Goal: Task Accomplishment & Management: Manage account settings

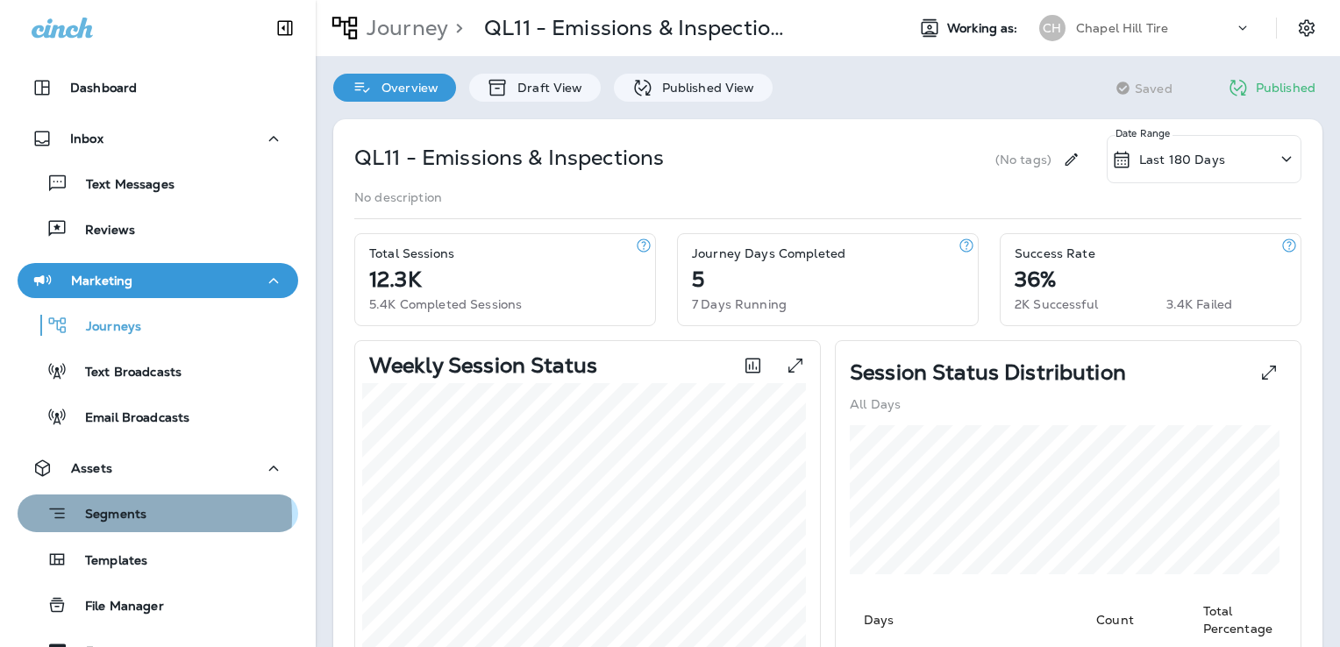
click at [113, 516] on p "Segments" at bounding box center [107, 516] width 79 height 18
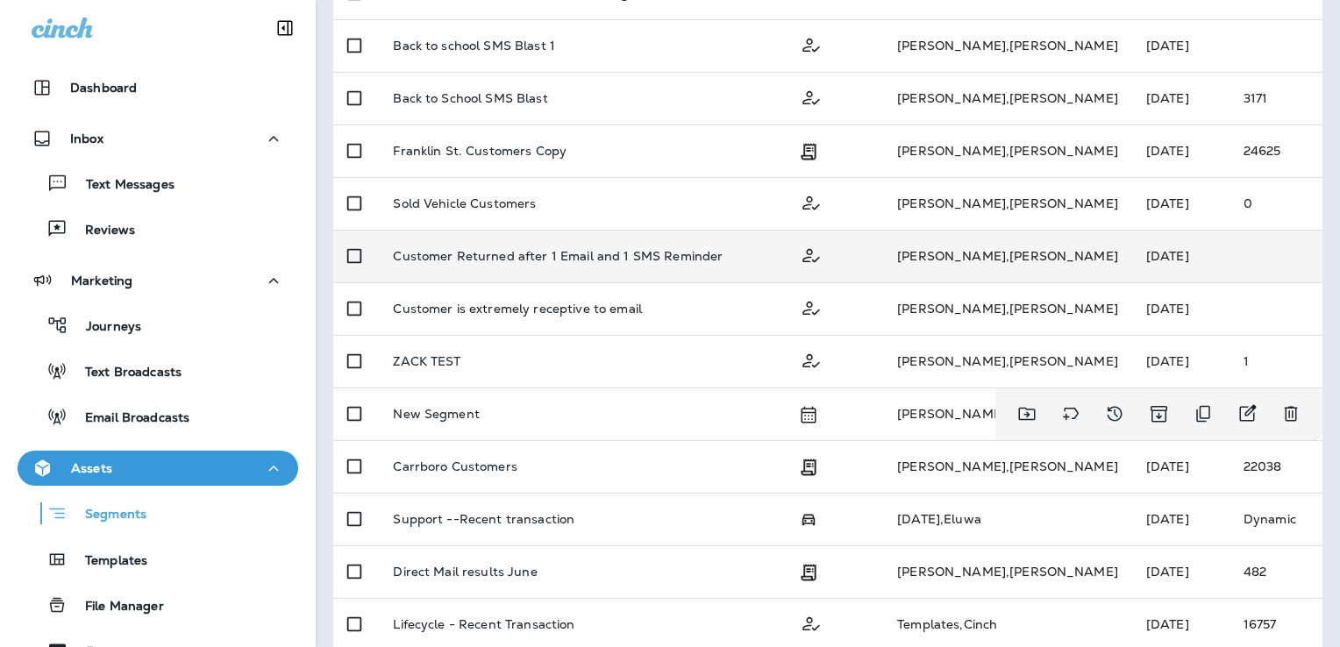
scroll to position [263, 0]
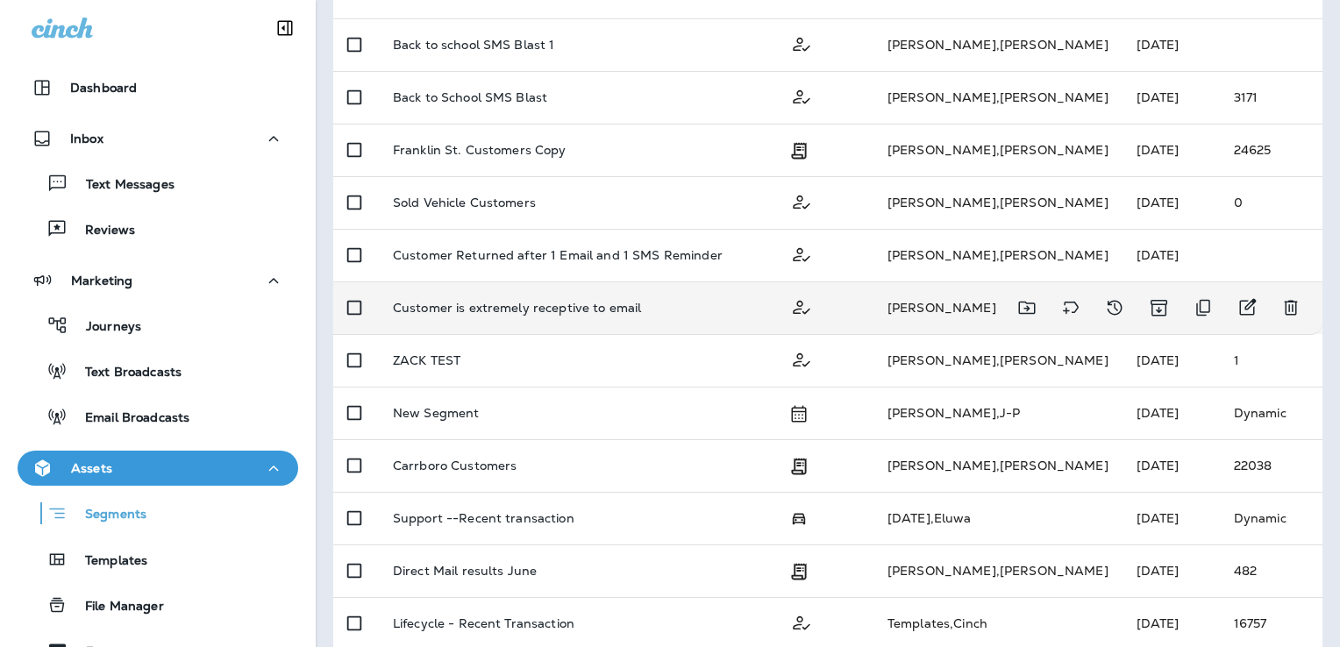
click at [561, 307] on p "Customer is extremely receptive to email" at bounding box center [517, 308] width 249 height 14
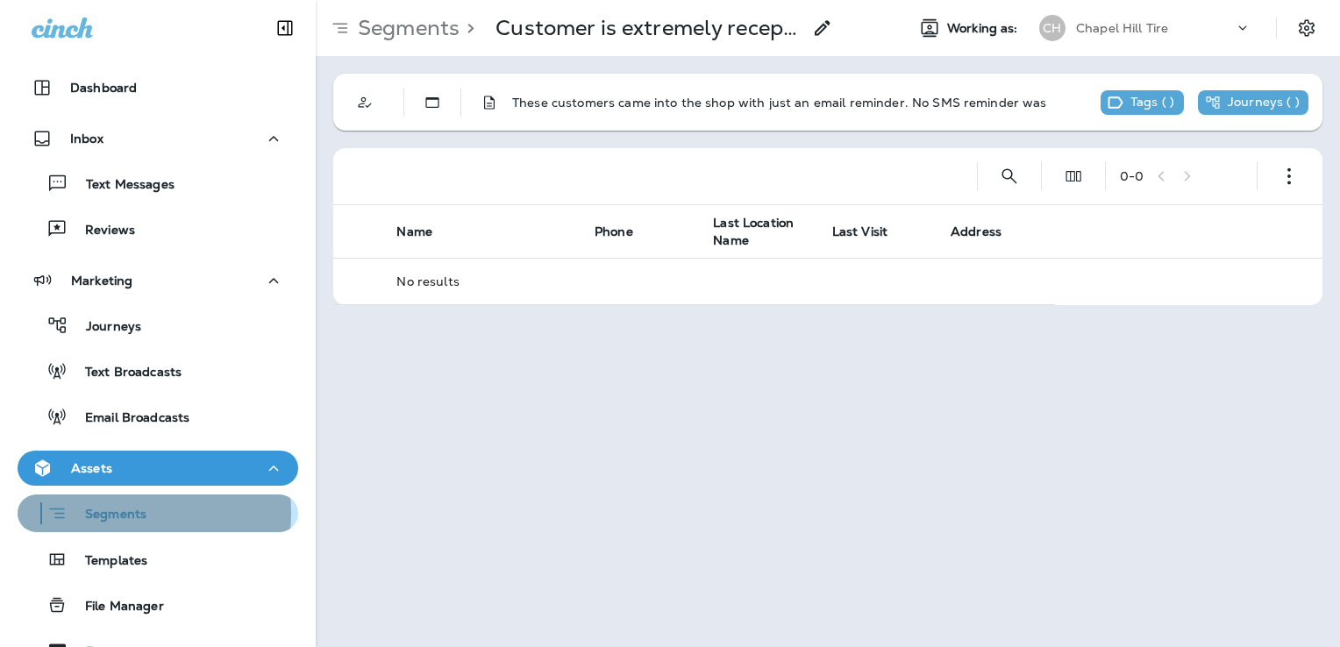
click at [119, 513] on p "Segments" at bounding box center [107, 516] width 79 height 18
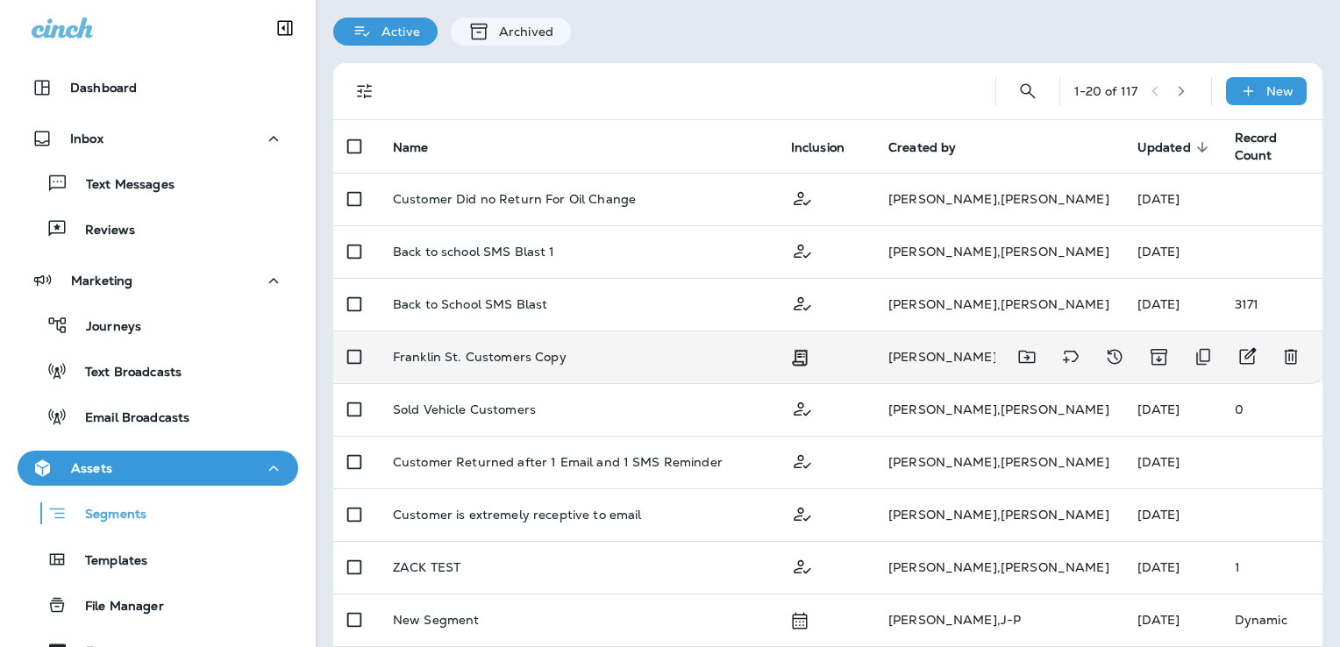
scroll to position [56, 0]
click at [530, 360] on p "Franklin St. Customers Copy" at bounding box center [480, 357] width 174 height 14
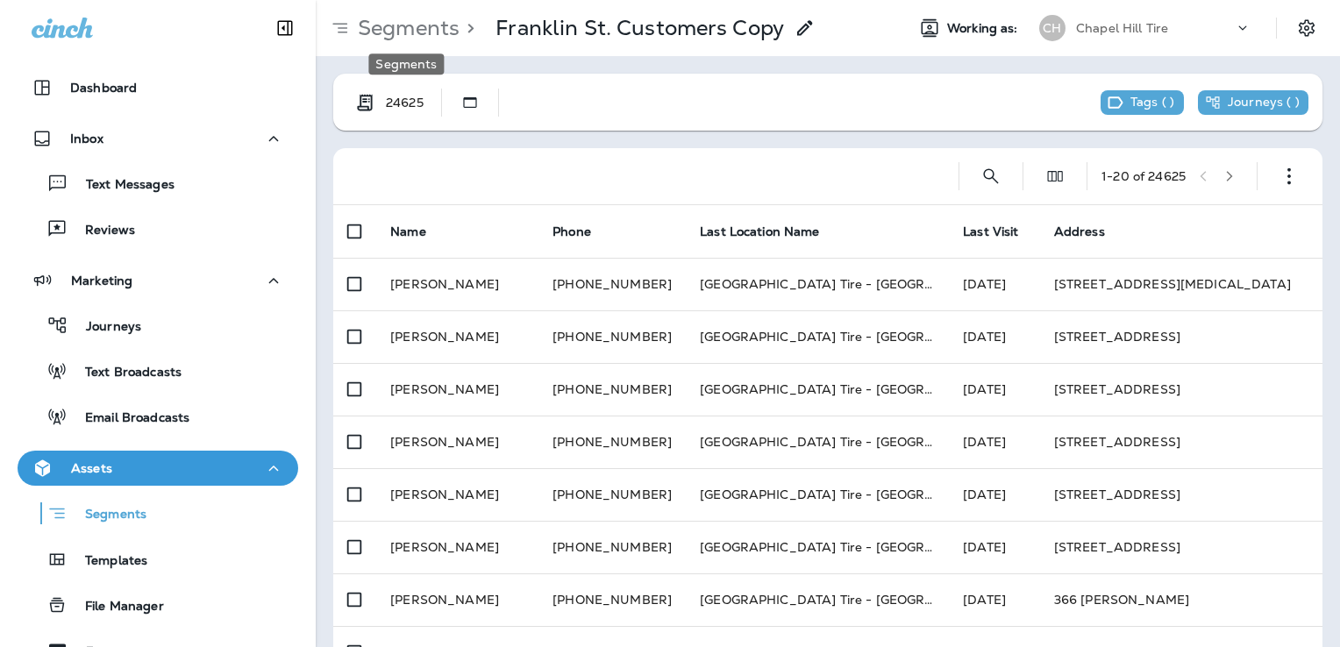
click at [432, 31] on p "Segments" at bounding box center [405, 28] width 109 height 26
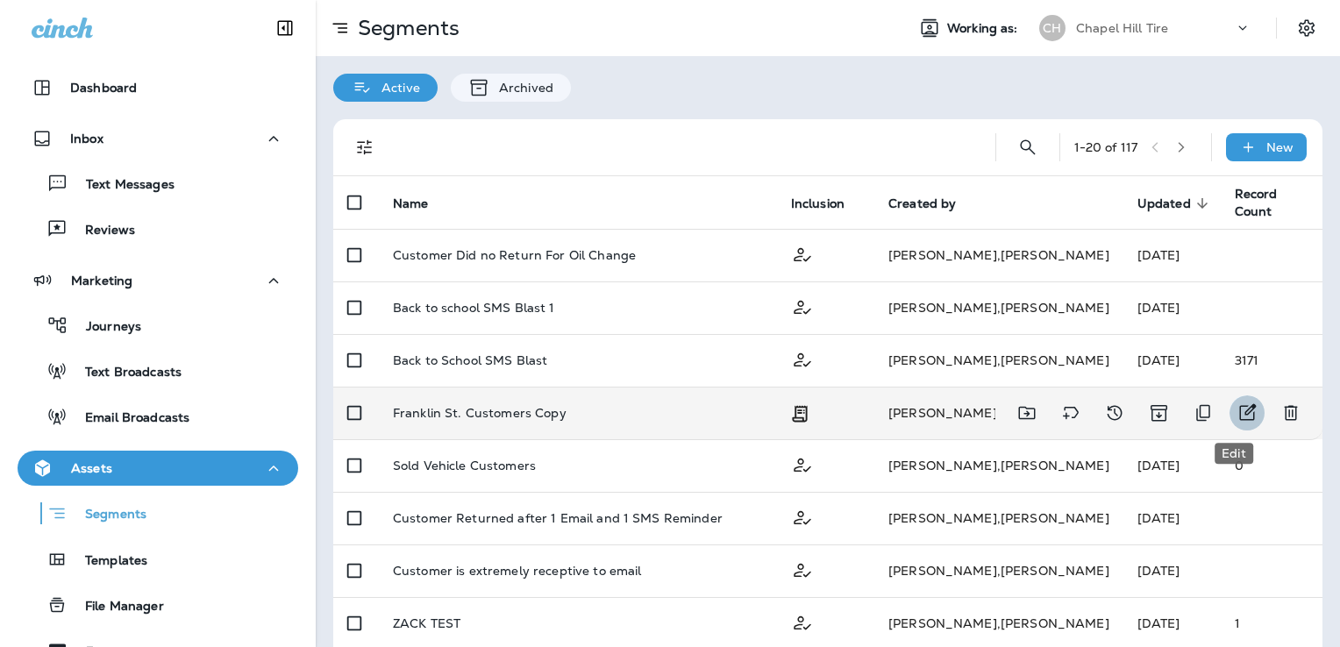
click at [1236, 409] on icon "Edit" at bounding box center [1246, 412] width 21 height 21
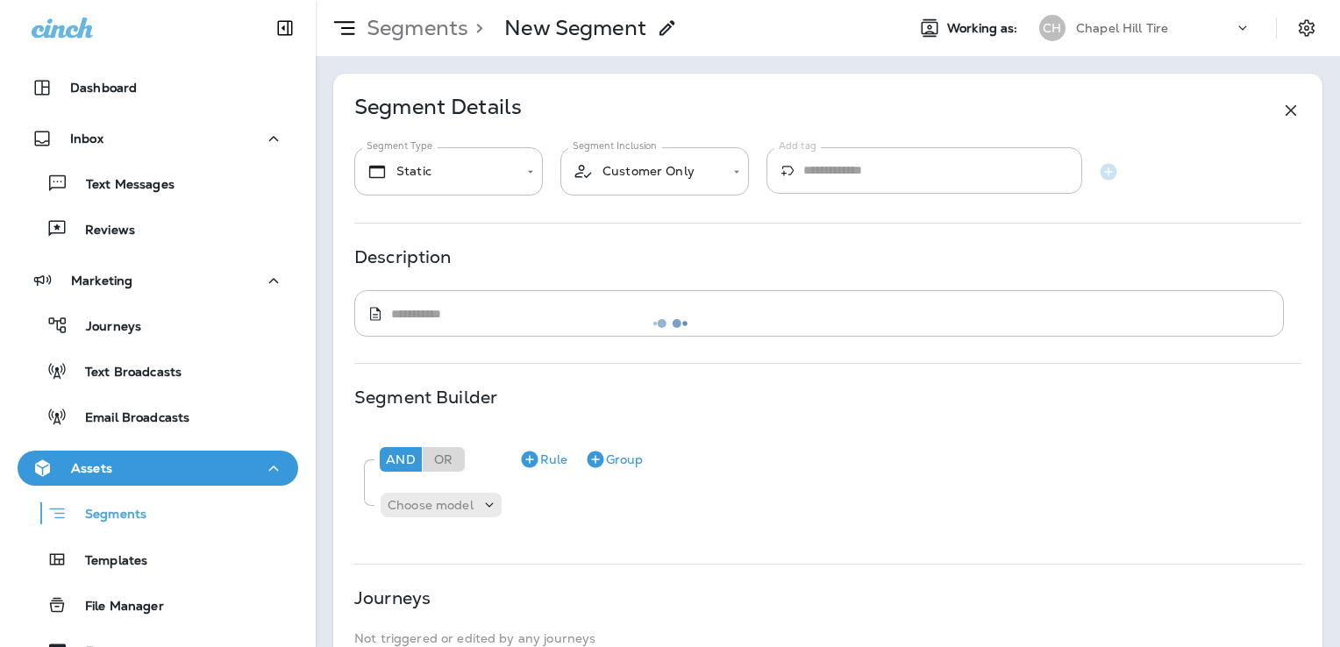
type input "**********"
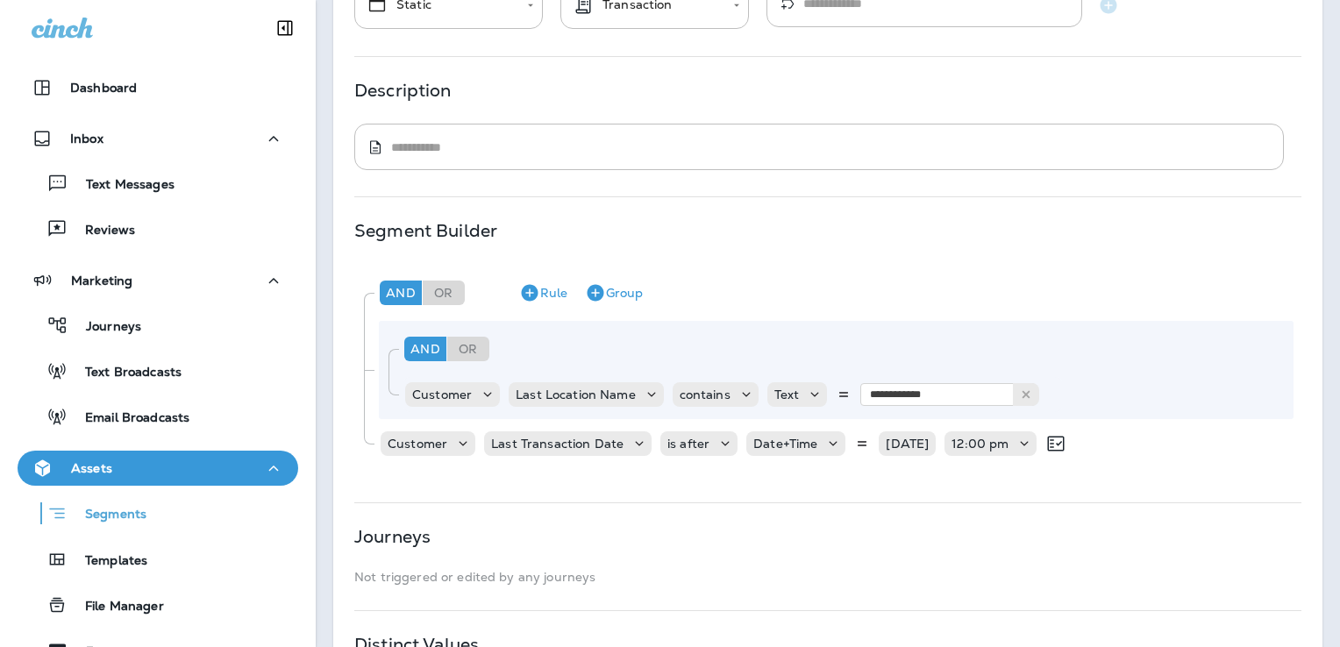
scroll to position [167, 0]
click at [854, 483] on div "**********" at bounding box center [827, 320] width 989 height 829
click at [1112, 398] on icon "Remove Rule" at bounding box center [1117, 393] width 21 height 21
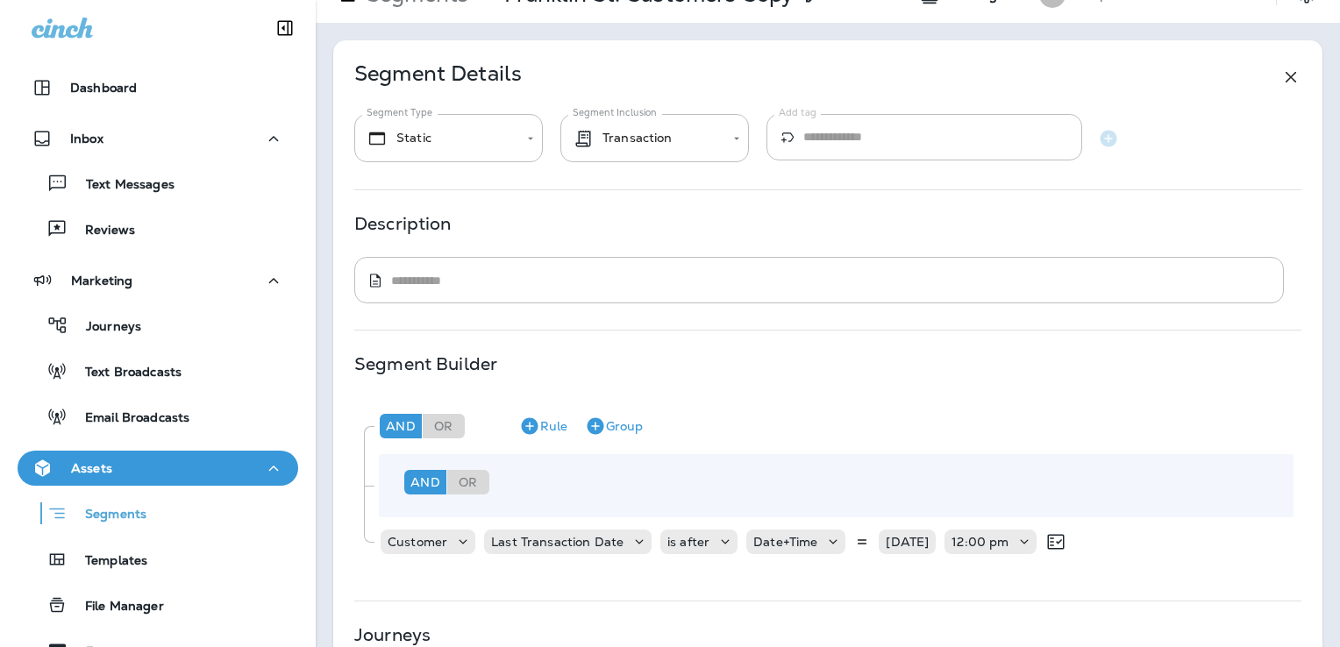
scroll to position [0, 0]
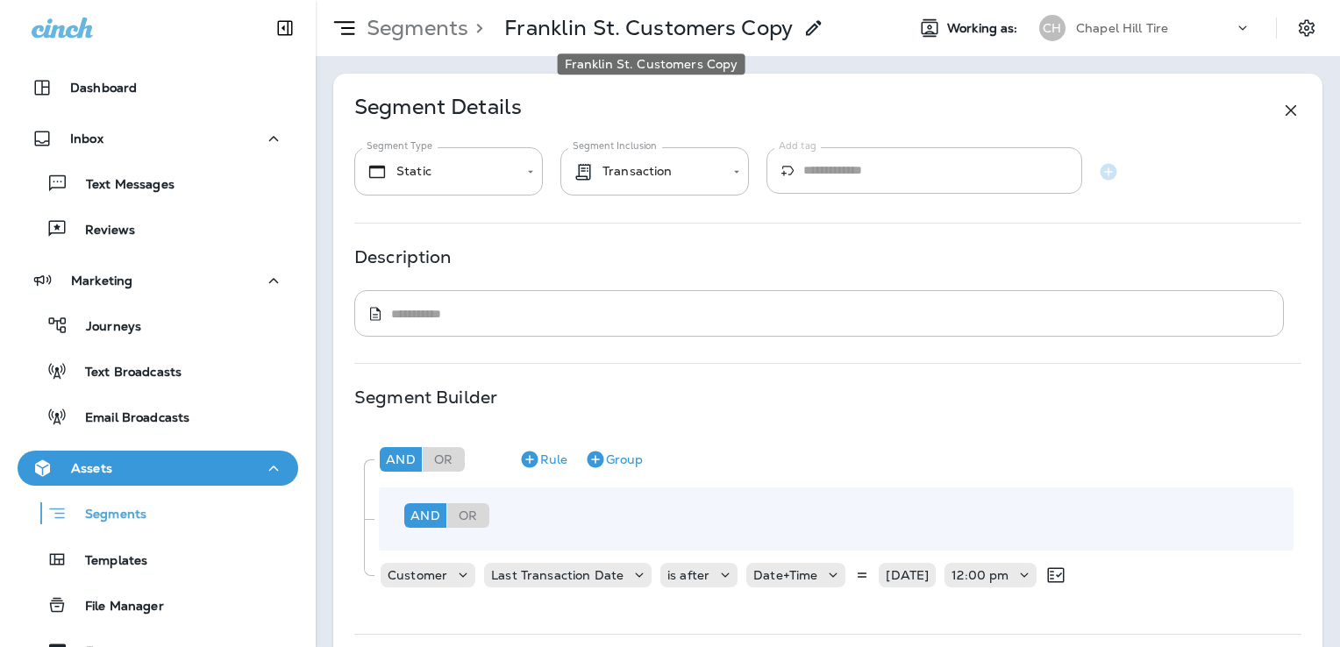
click at [623, 26] on p "Franklin St. Customers Copy" at bounding box center [648, 28] width 288 height 26
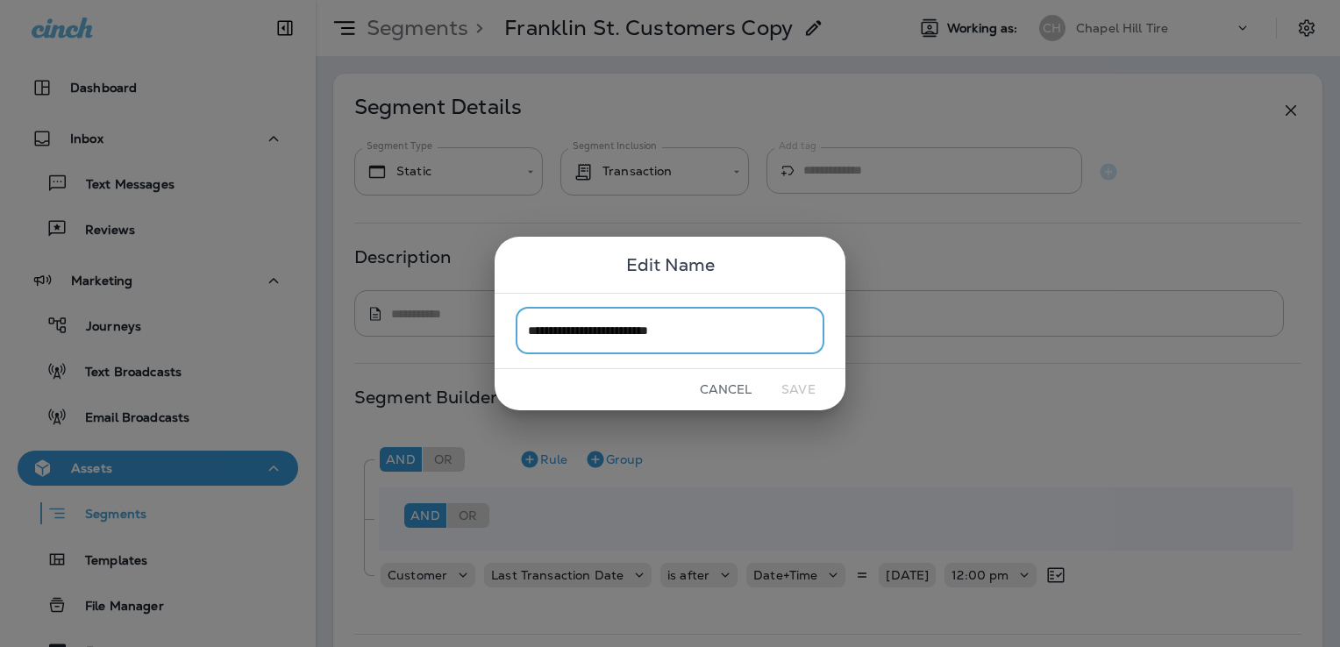
click at [594, 330] on input "**********" at bounding box center [670, 331] width 309 height 46
click at [627, 335] on input "**********" at bounding box center [670, 331] width 309 height 46
type input "**********"
click at [803, 388] on button "Save" at bounding box center [798, 389] width 66 height 27
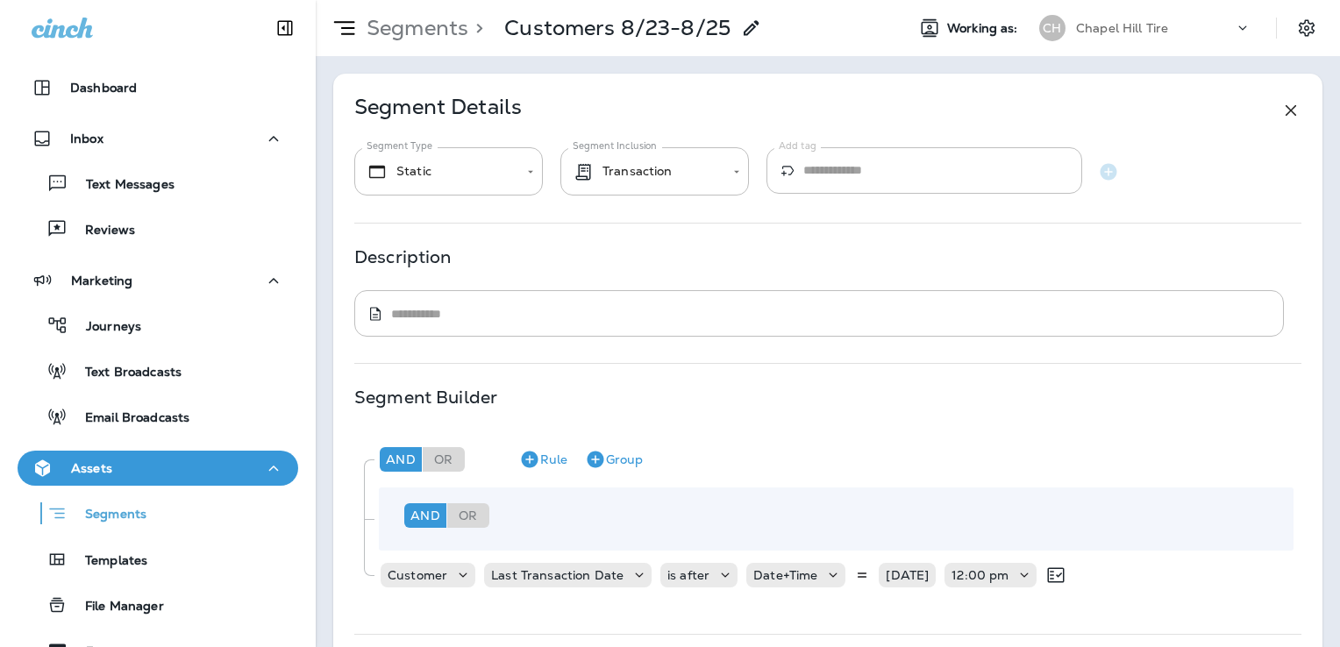
scroll to position [309, 0]
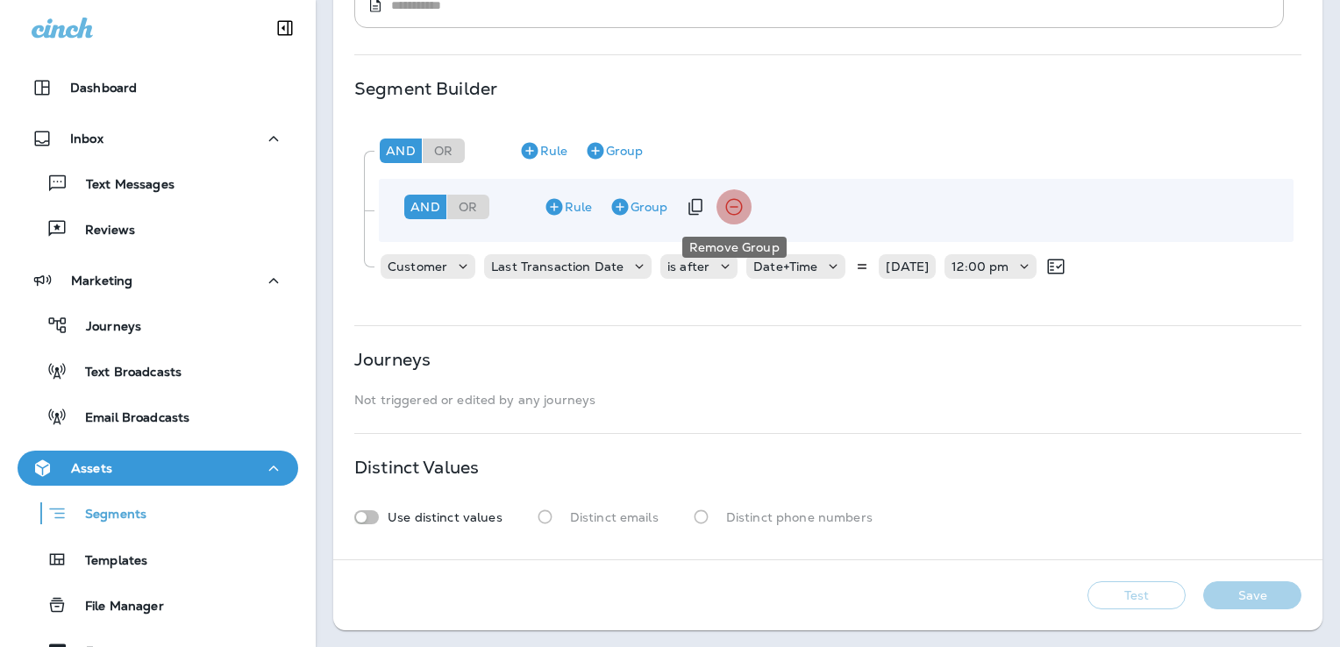
click at [734, 207] on icon "Remove Group" at bounding box center [733, 207] width 17 height 17
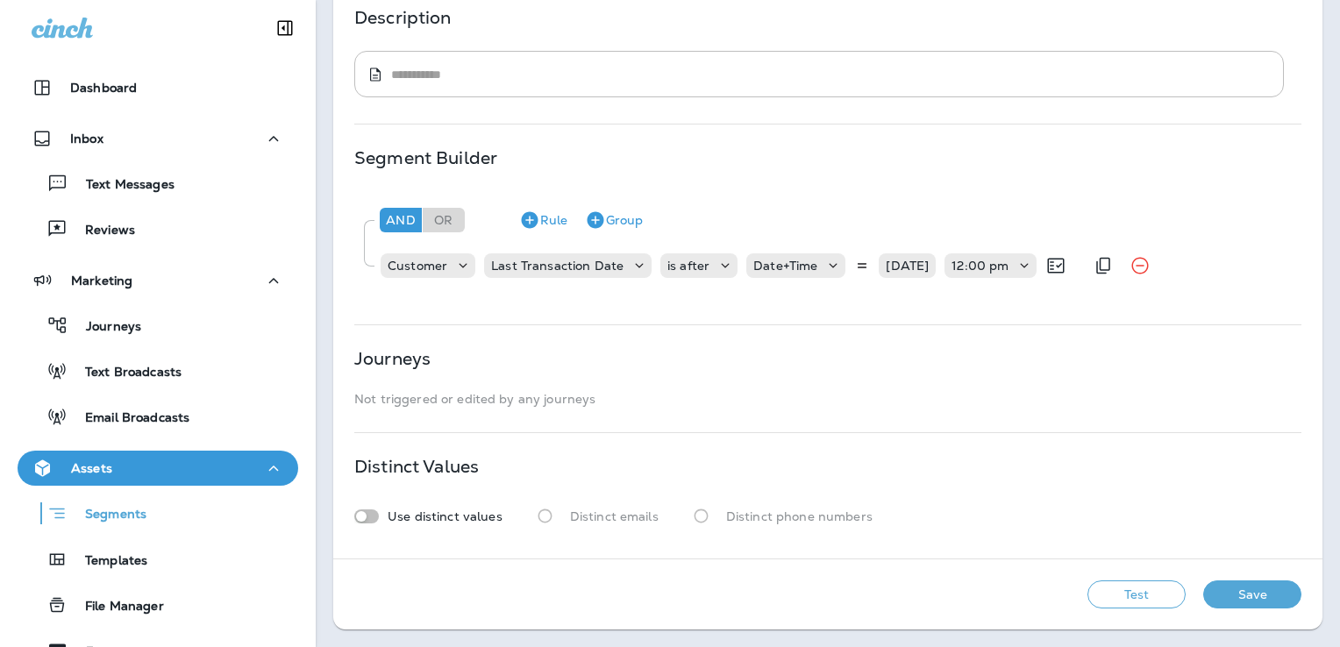
scroll to position [238, 0]
click at [1243, 594] on button "Save" at bounding box center [1252, 595] width 98 height 28
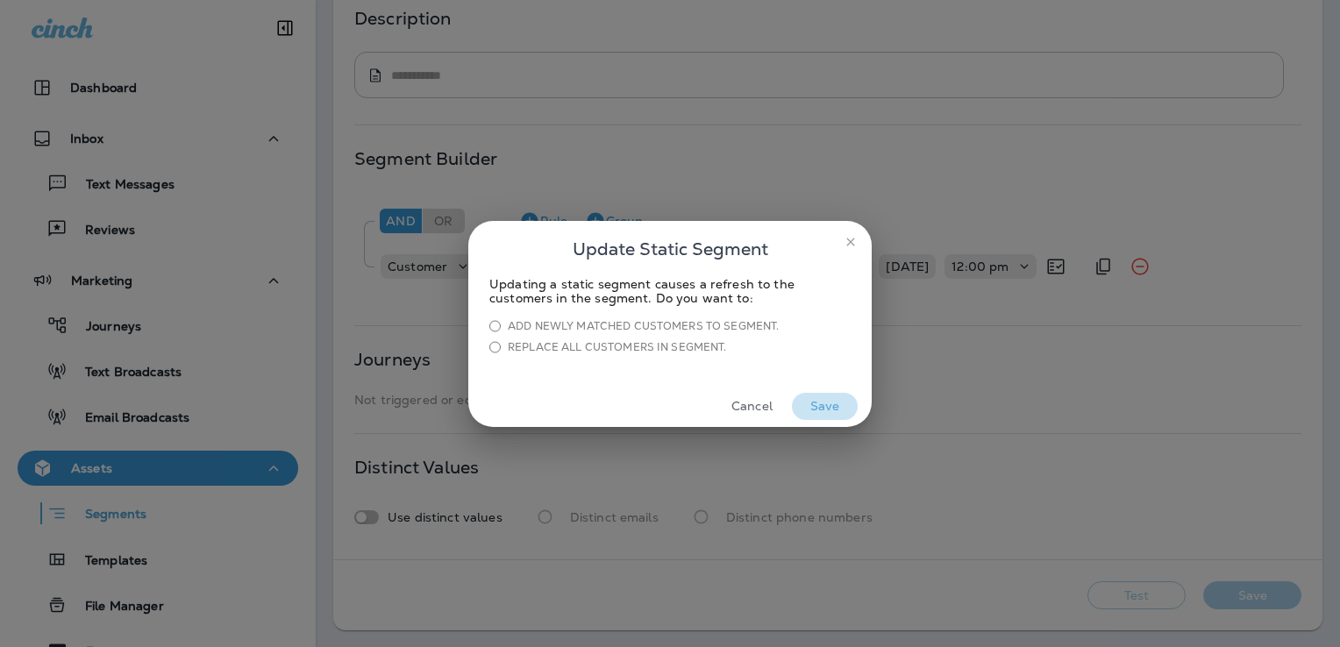
click at [821, 403] on button "Save" at bounding box center [825, 406] width 66 height 27
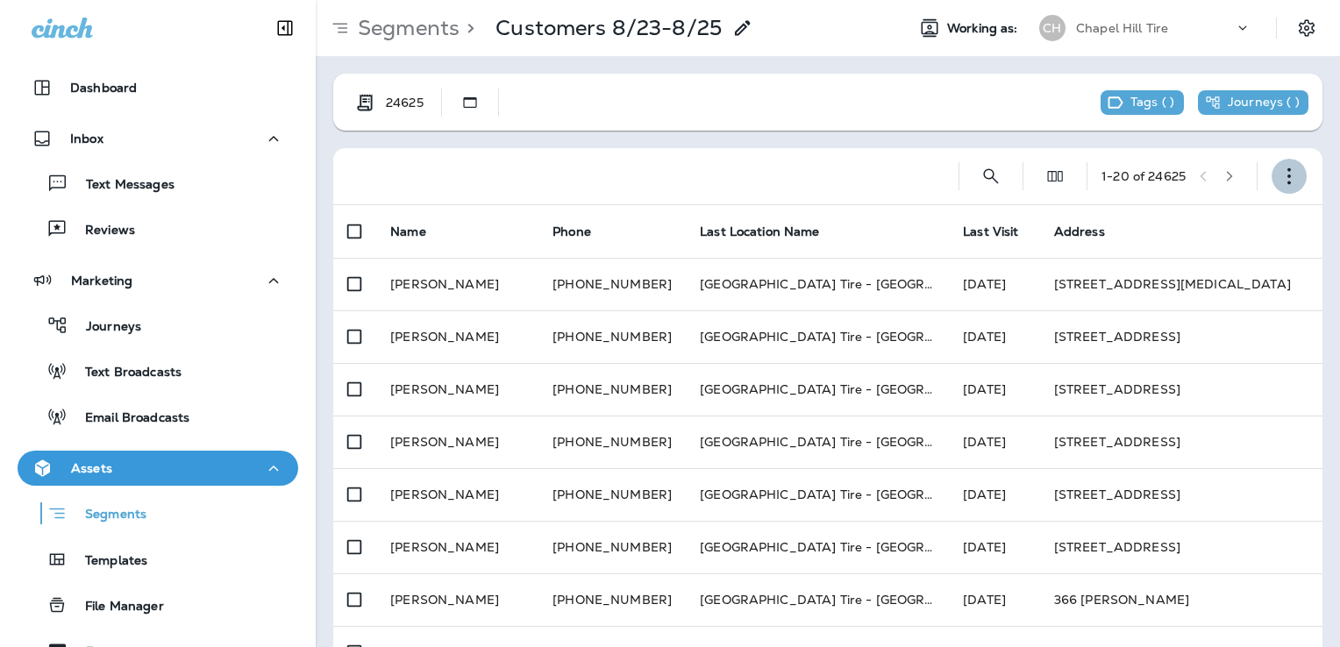
click at [1287, 175] on use "button" at bounding box center [1289, 176] width 4 height 17
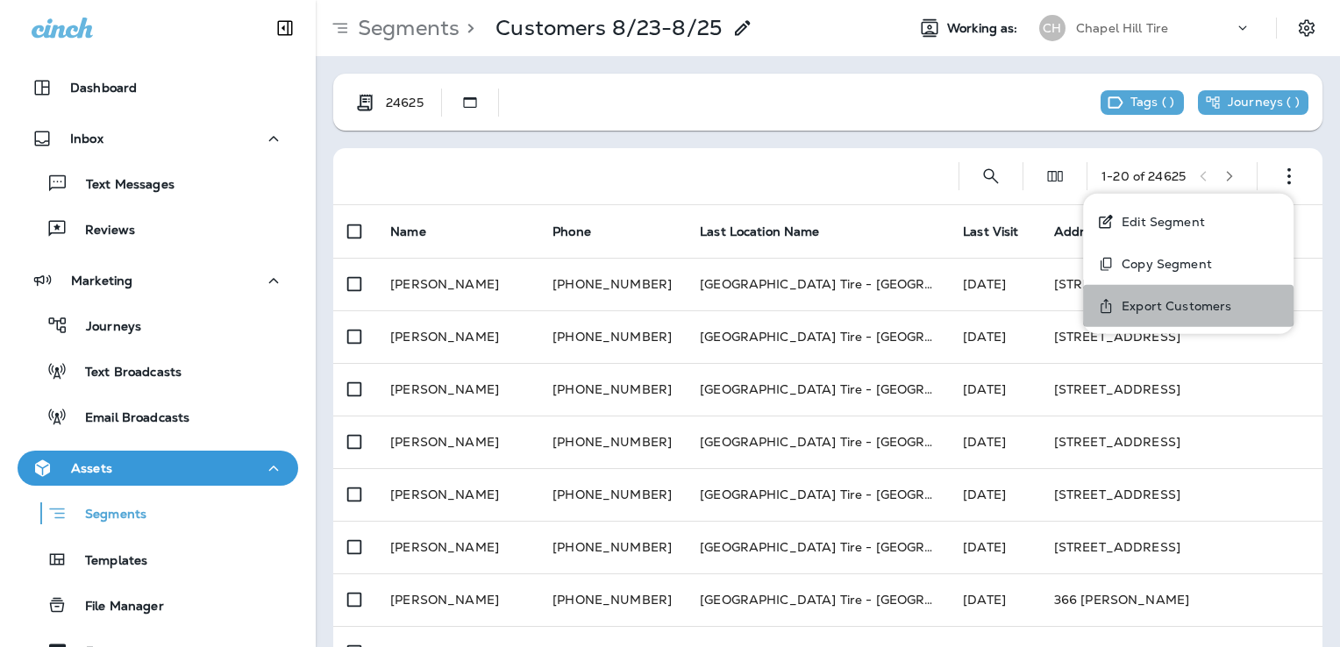
click at [1136, 306] on p "Export Customers" at bounding box center [1172, 306] width 117 height 14
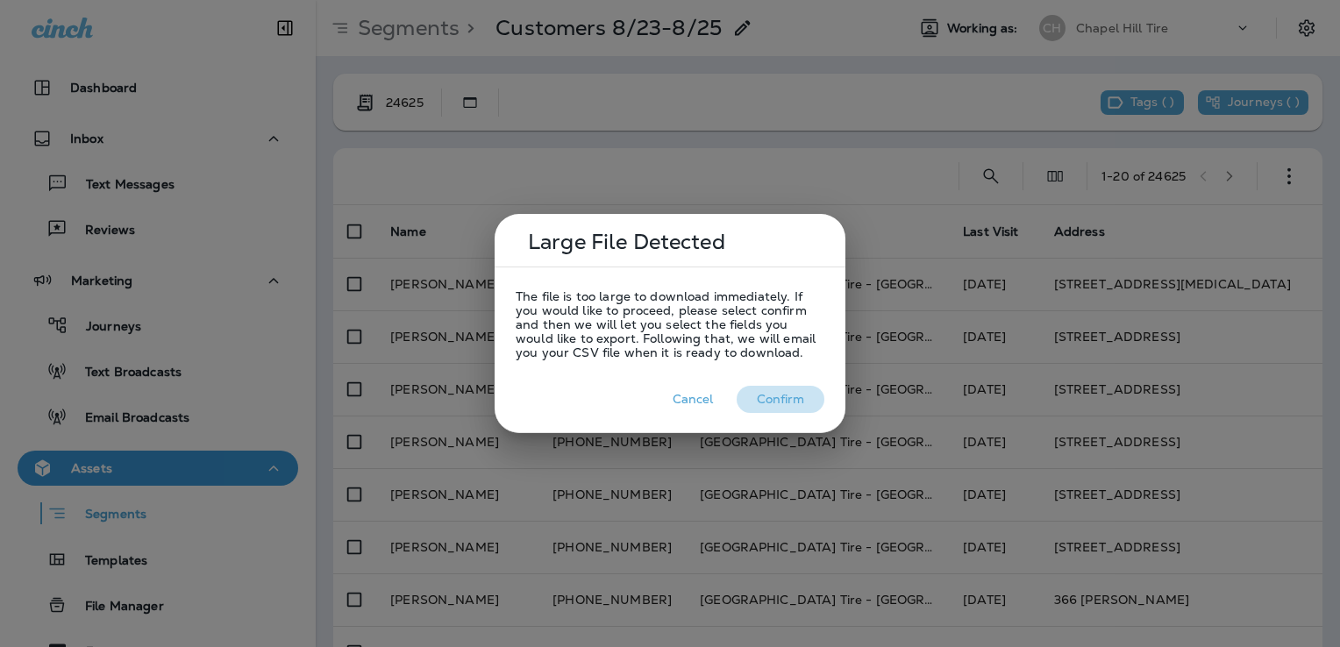
click at [772, 404] on button "Confirm" at bounding box center [781, 399] width 88 height 27
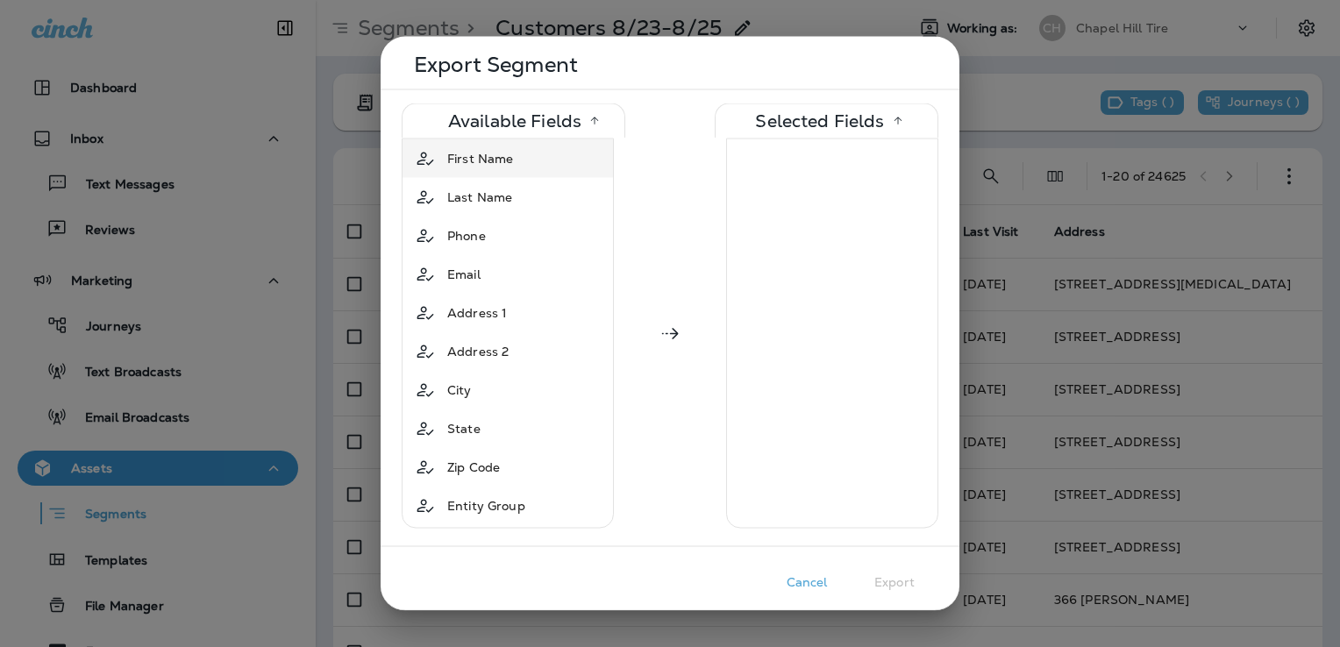
click at [522, 174] on td "First Name" at bounding box center [507, 158] width 210 height 39
click at [522, 174] on td "Last Name" at bounding box center [507, 158] width 210 height 39
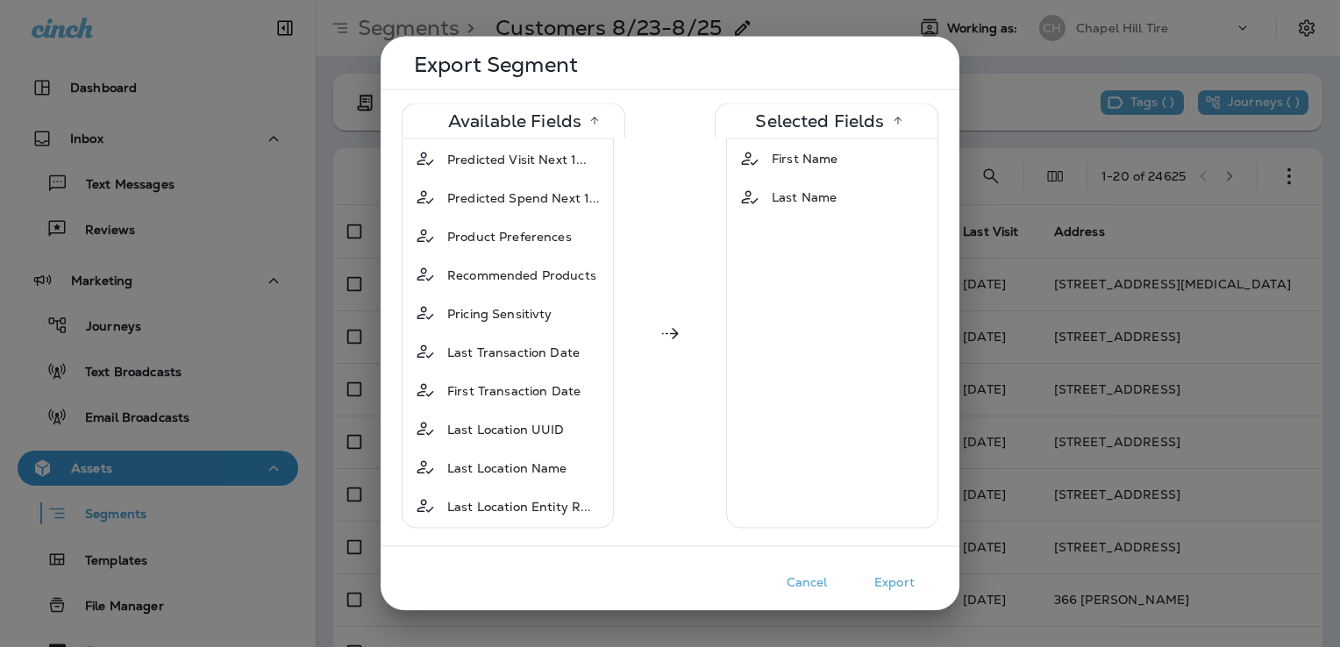
scroll to position [1308, 0]
click at [502, 459] on span "Last Location Name" at bounding box center [507, 468] width 120 height 18
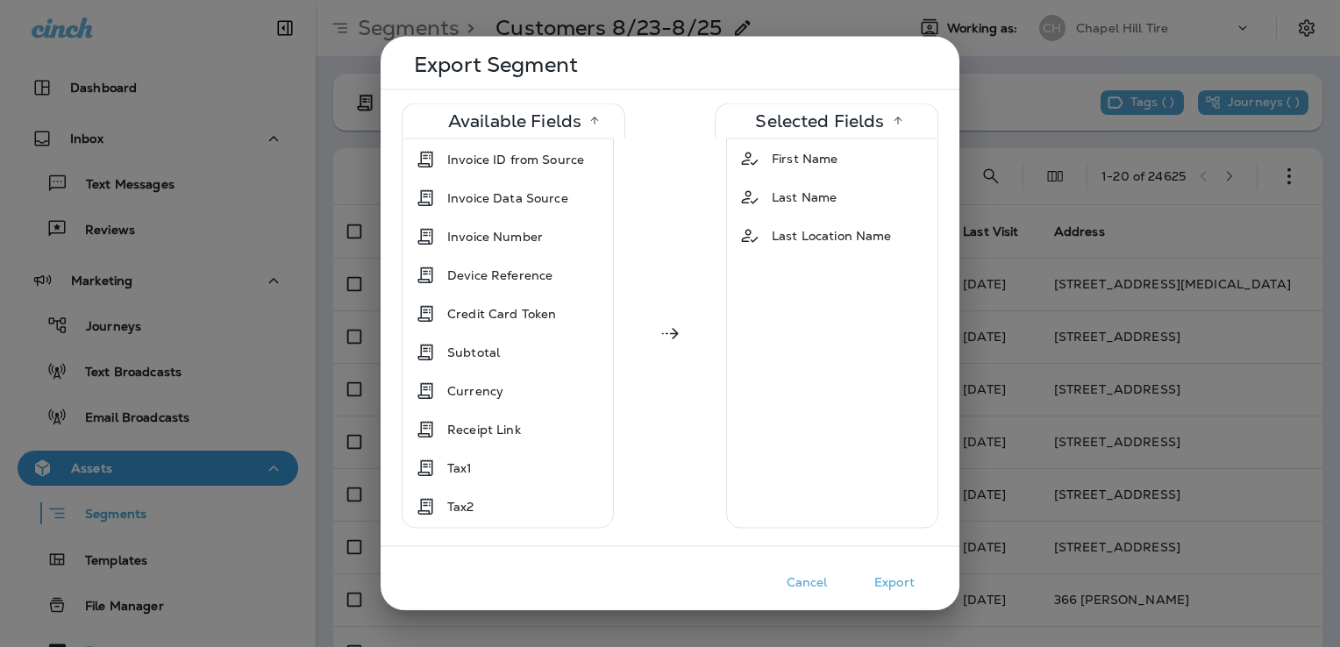
scroll to position [2041, 0]
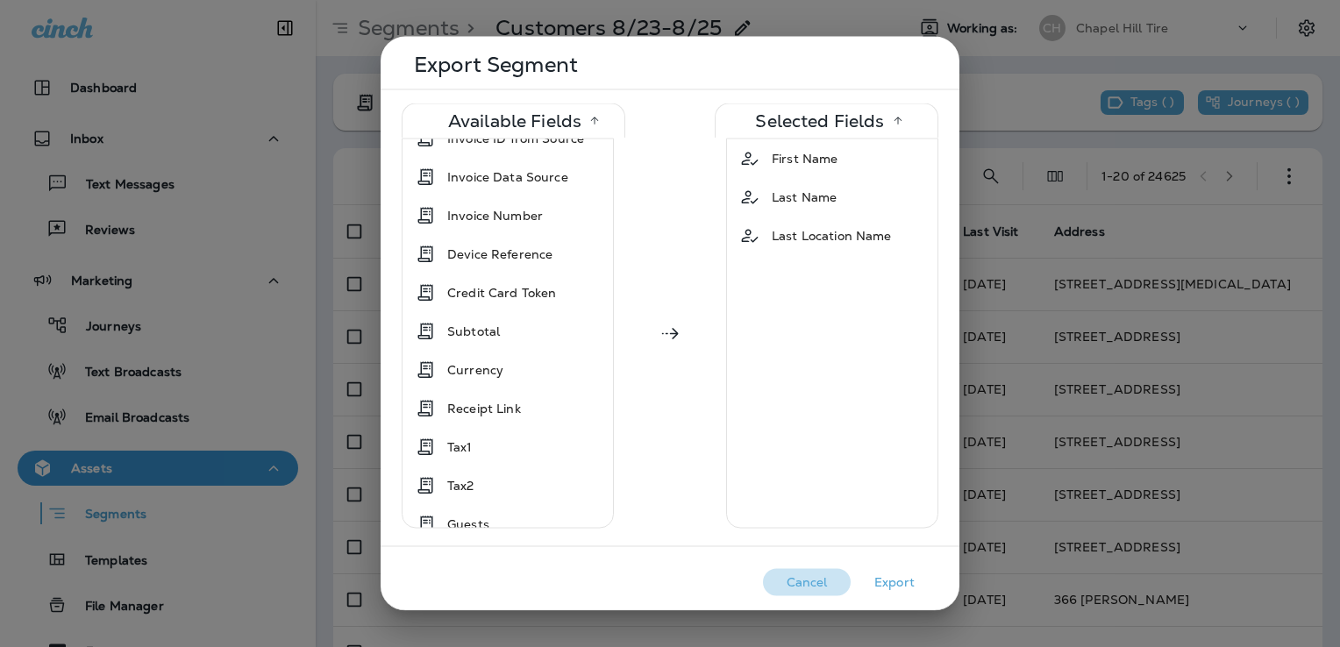
click at [803, 584] on button "Cancel" at bounding box center [807, 582] width 88 height 27
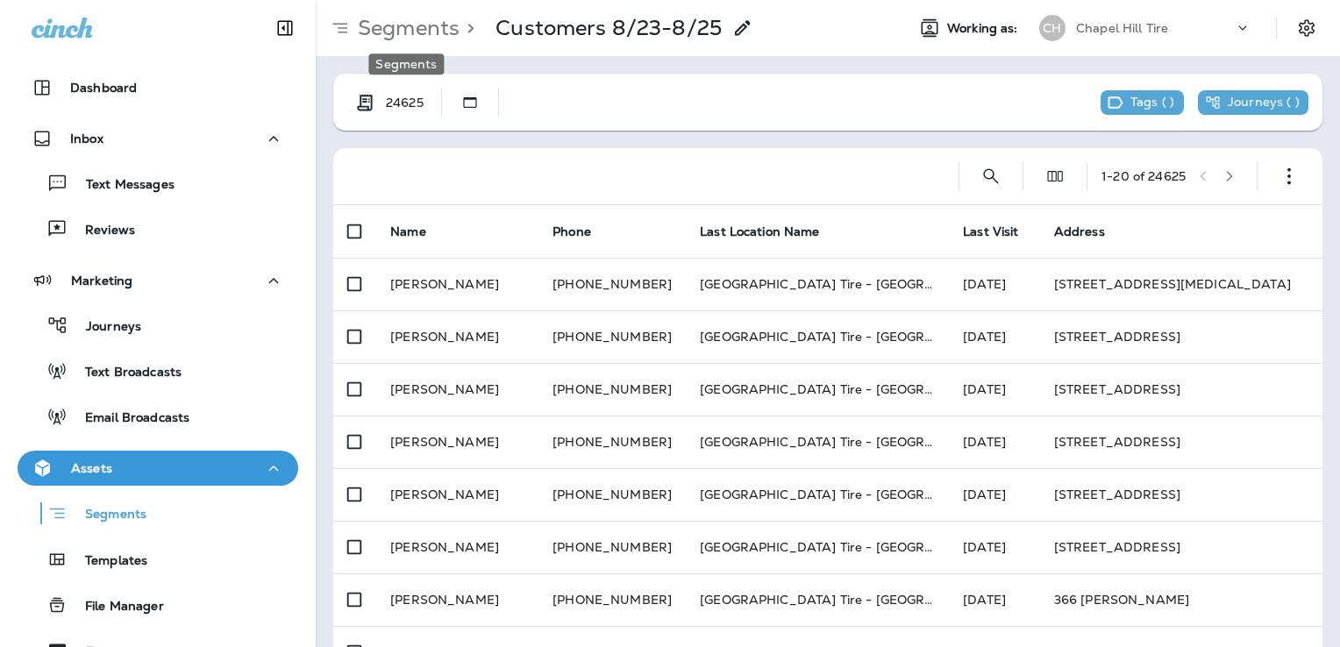
click at [408, 31] on p "Segments" at bounding box center [405, 28] width 109 height 26
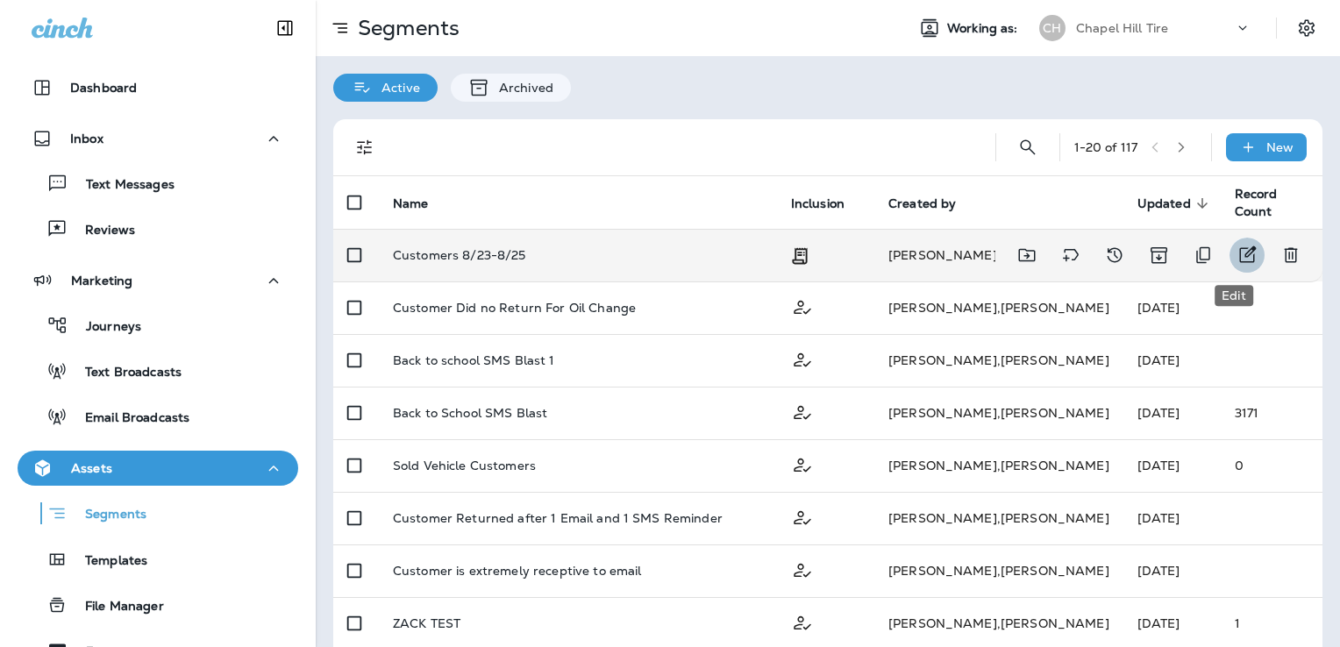
click at [1236, 258] on icon "Edit" at bounding box center [1246, 255] width 21 height 21
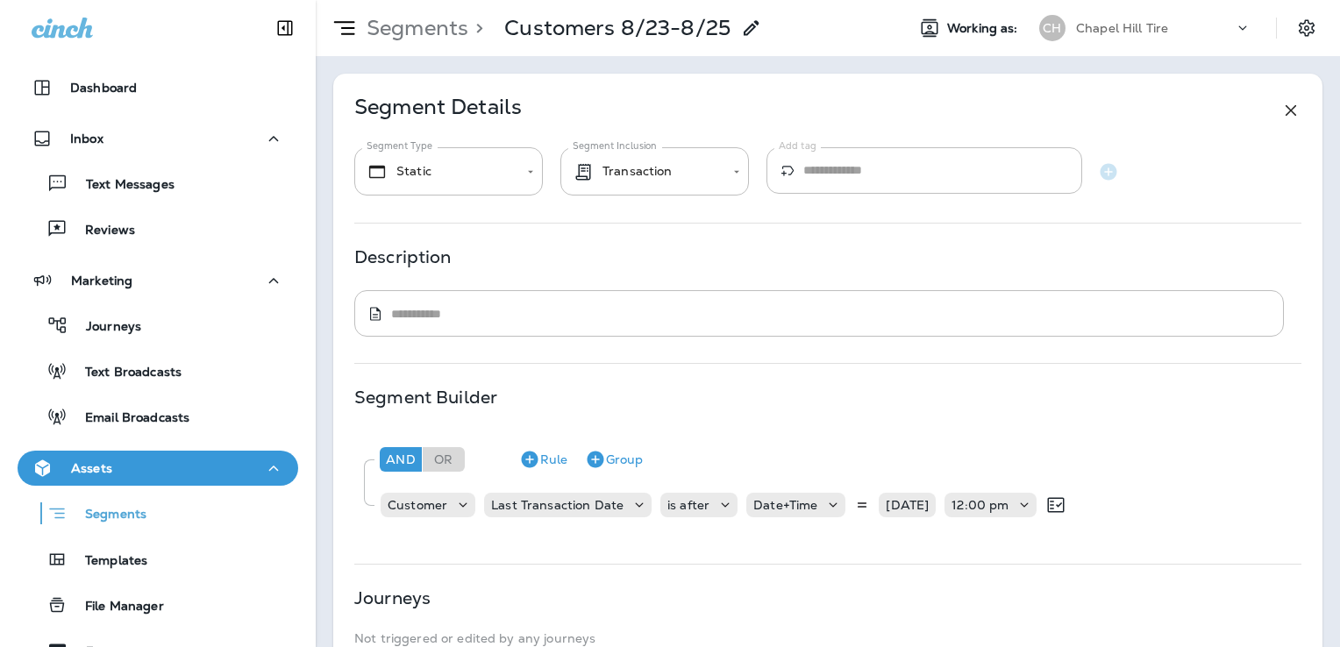
type input "**********"
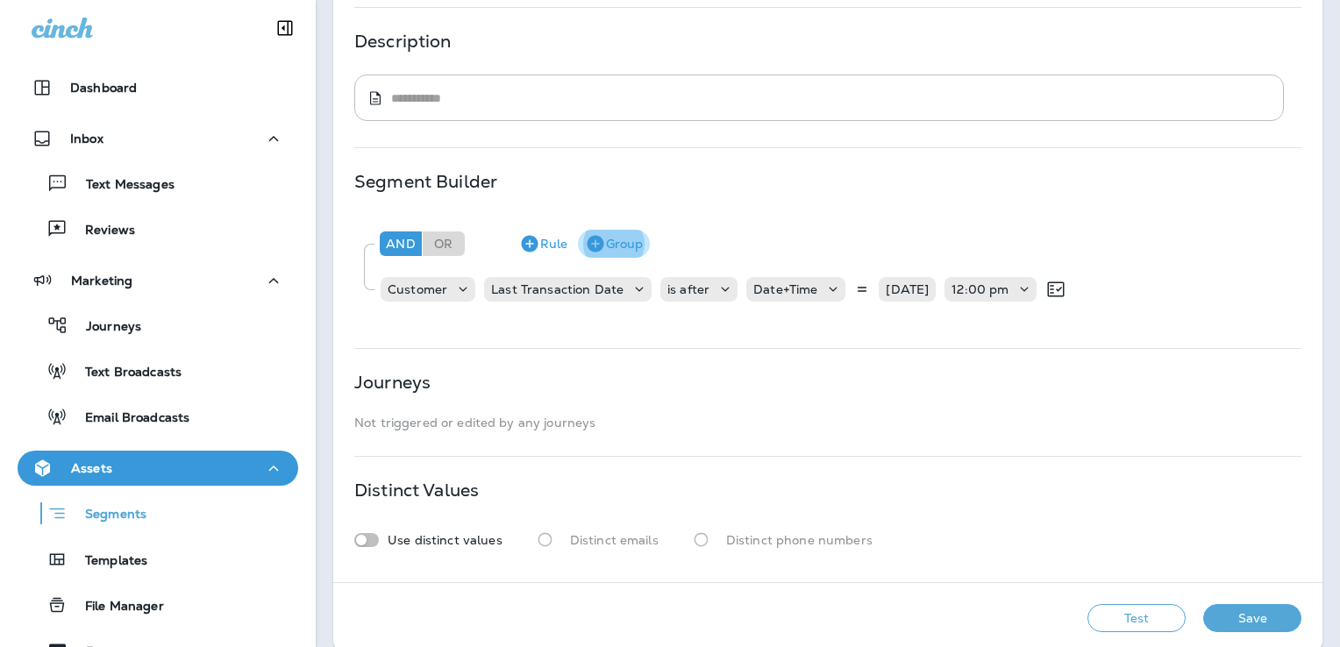
click at [598, 238] on icon "button" at bounding box center [595, 244] width 17 height 17
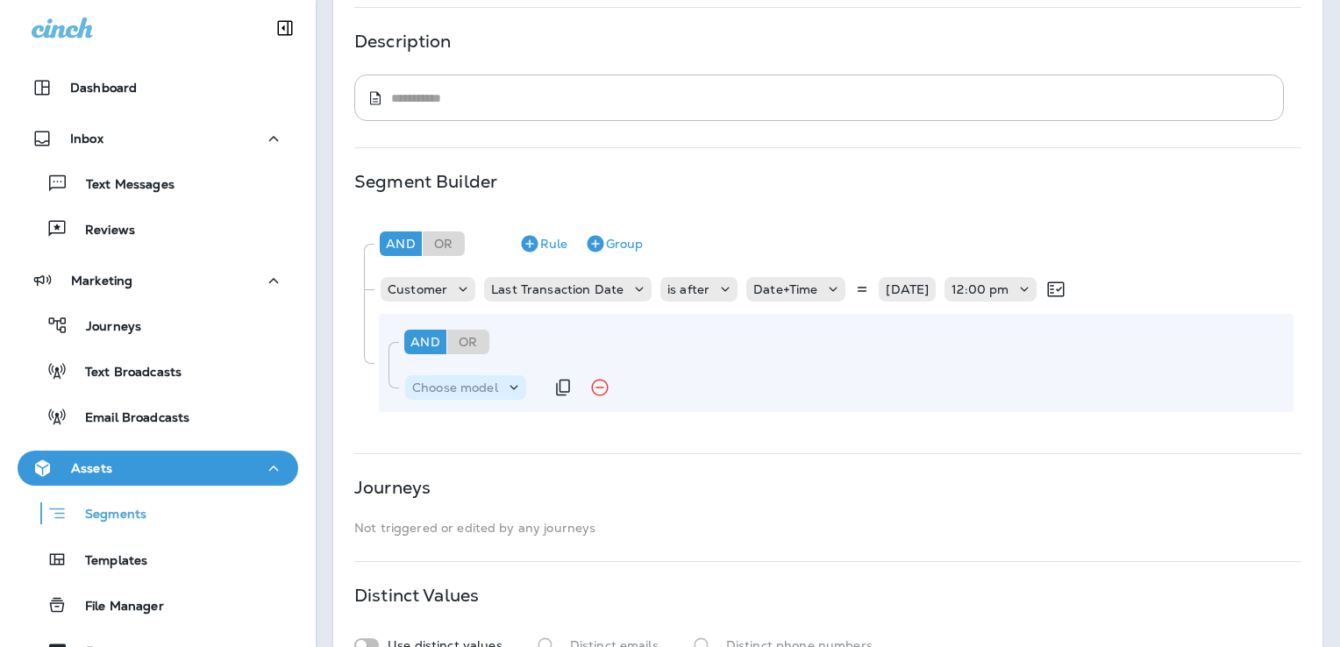
click at [505, 388] on icon at bounding box center [514, 388] width 18 height 18
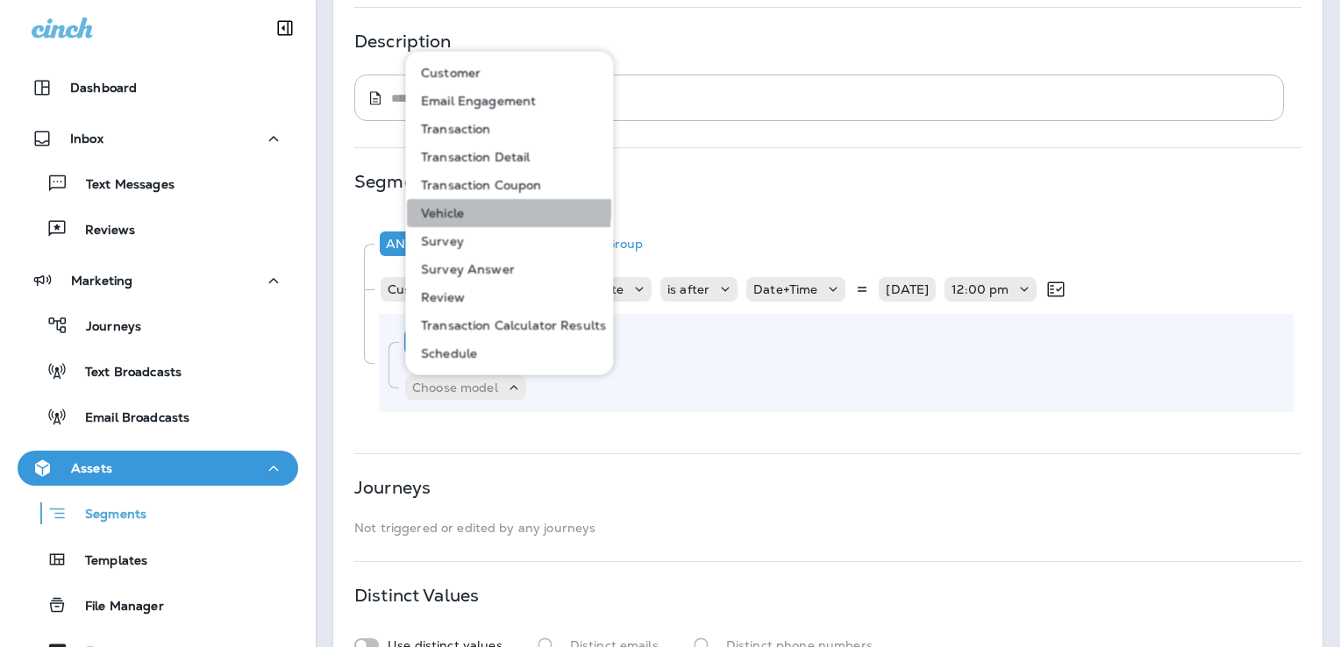
click at [440, 209] on p "Vehicle" at bounding box center [439, 213] width 50 height 14
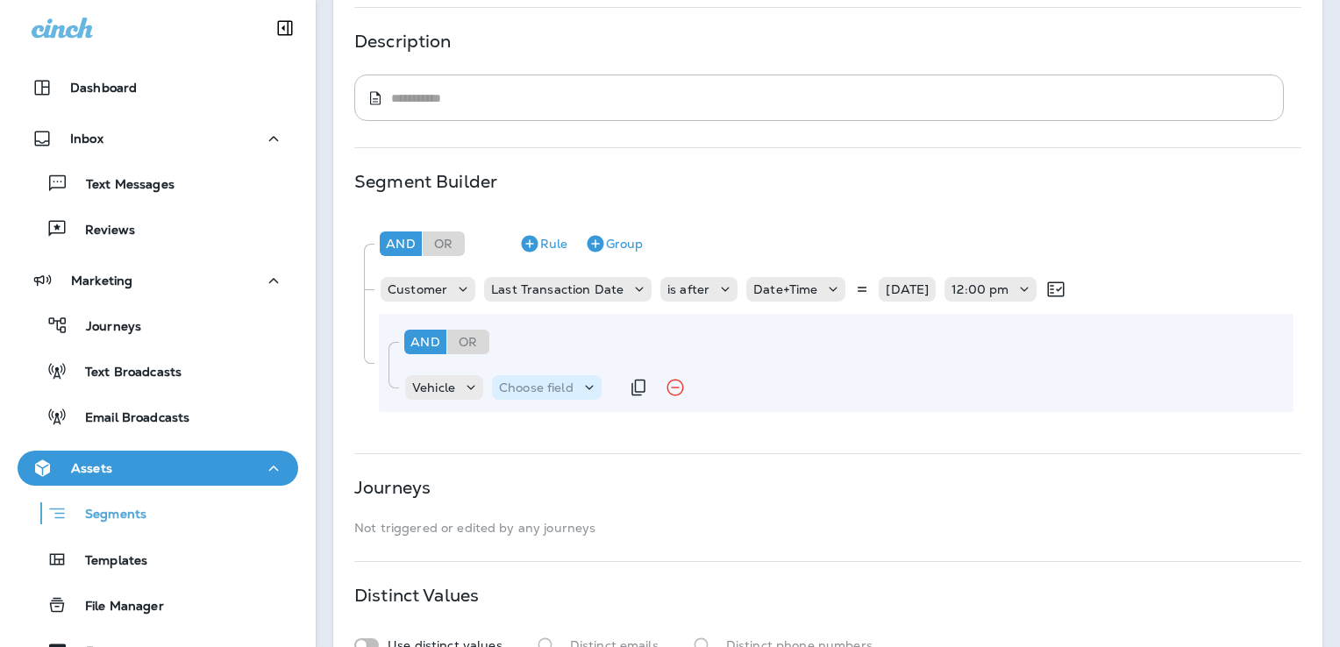
click at [587, 384] on icon at bounding box center [589, 388] width 18 height 18
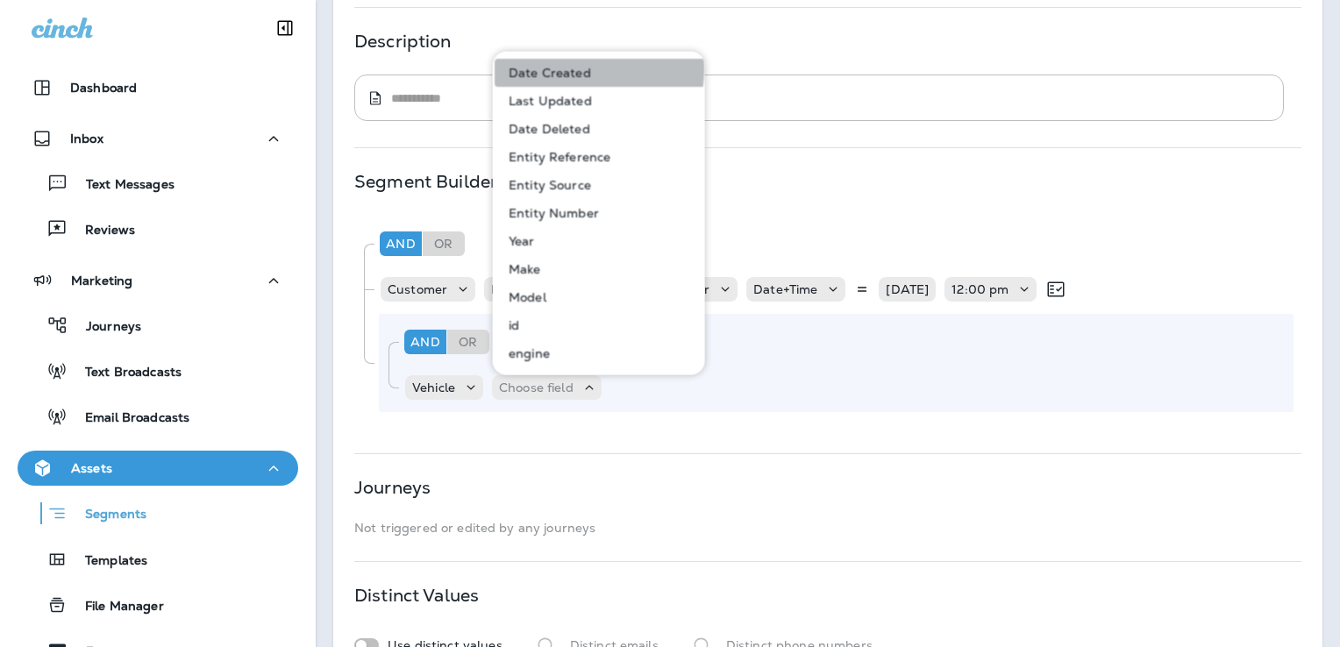
click at [573, 69] on p "Date Created" at bounding box center [546, 73] width 89 height 14
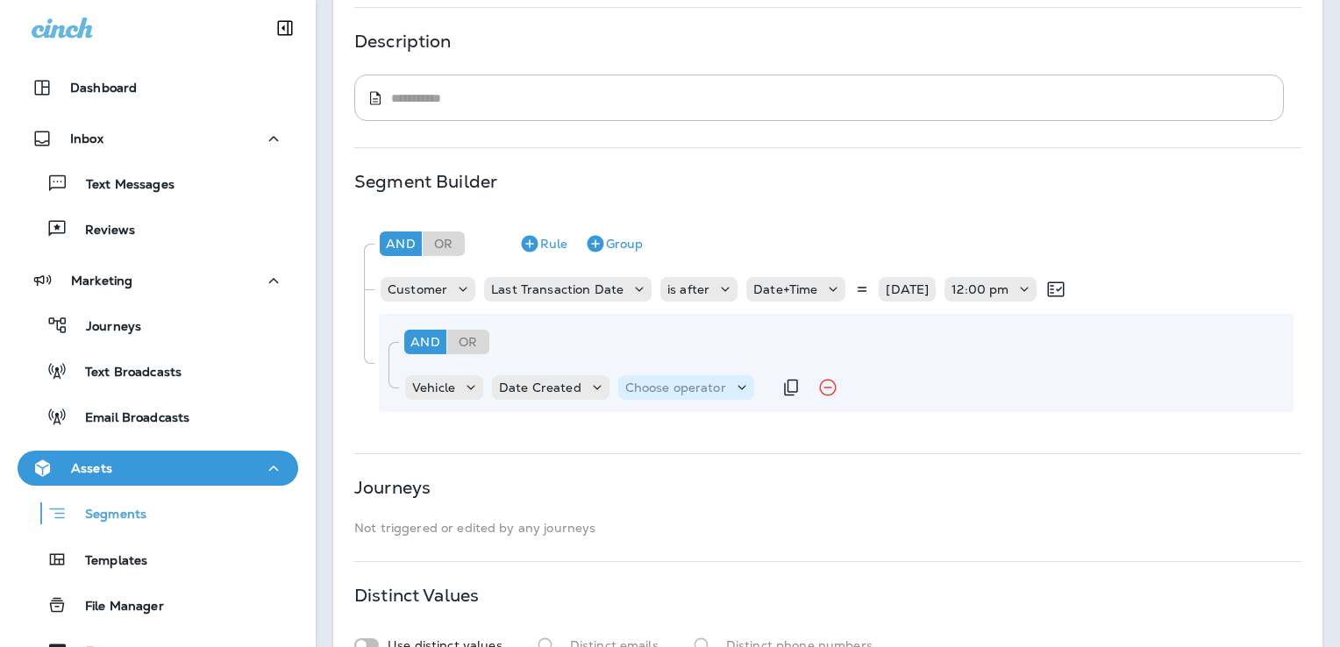
click at [737, 388] on icon at bounding box center [742, 388] width 18 height 18
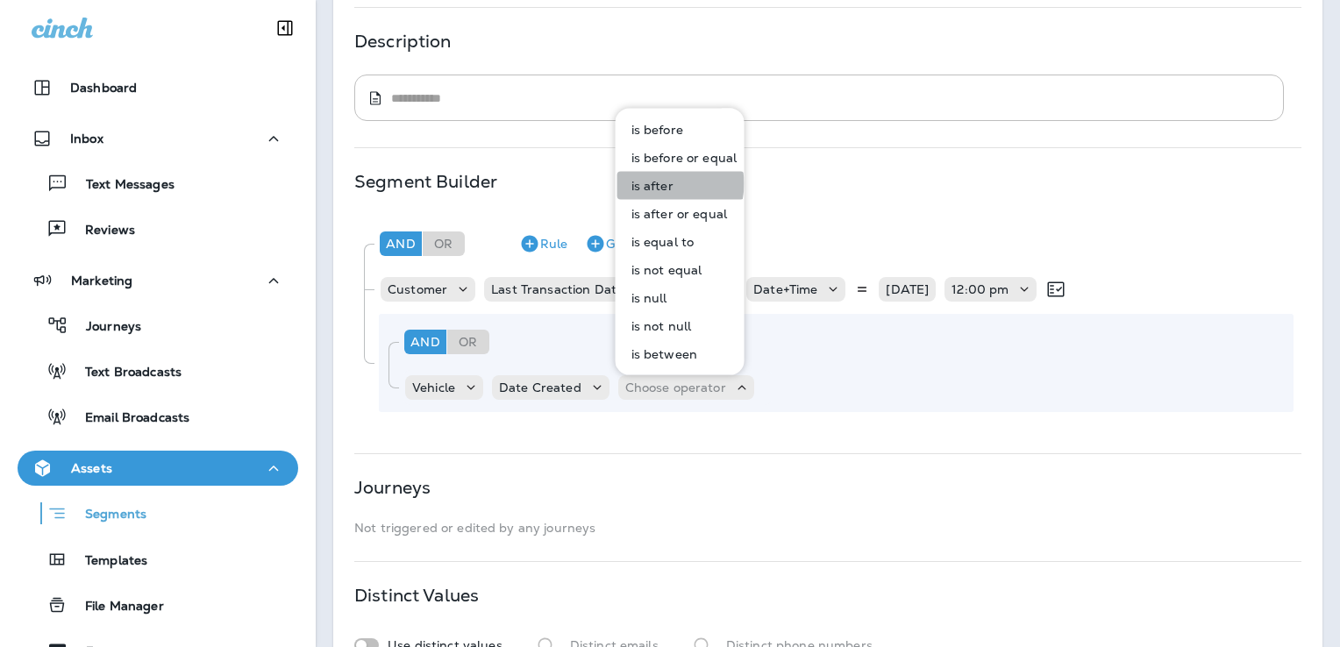
click at [664, 184] on p "is after" at bounding box center [648, 186] width 49 height 14
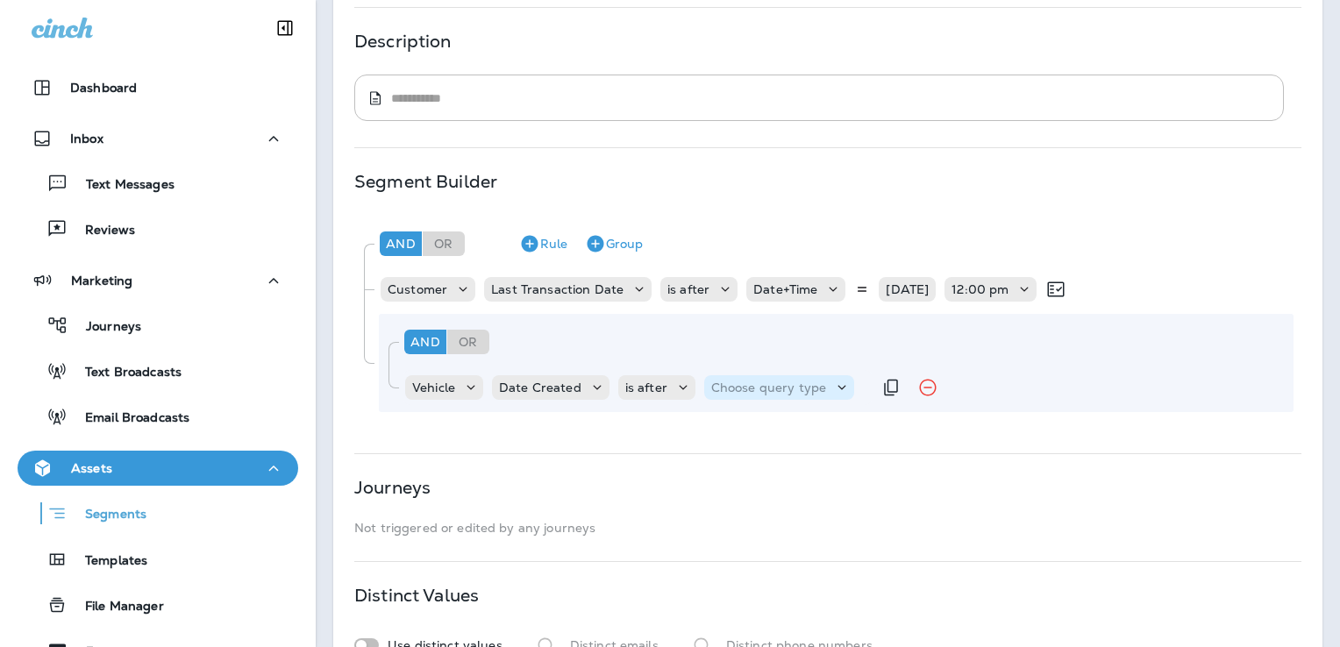
click at [758, 395] on div "Choose query type" at bounding box center [779, 388] width 150 height 18
click at [752, 431] on p "Date+Time" at bounding box center [743, 430] width 71 height 14
click at [852, 383] on p "Choose Date" at bounding box center [882, 388] width 78 height 14
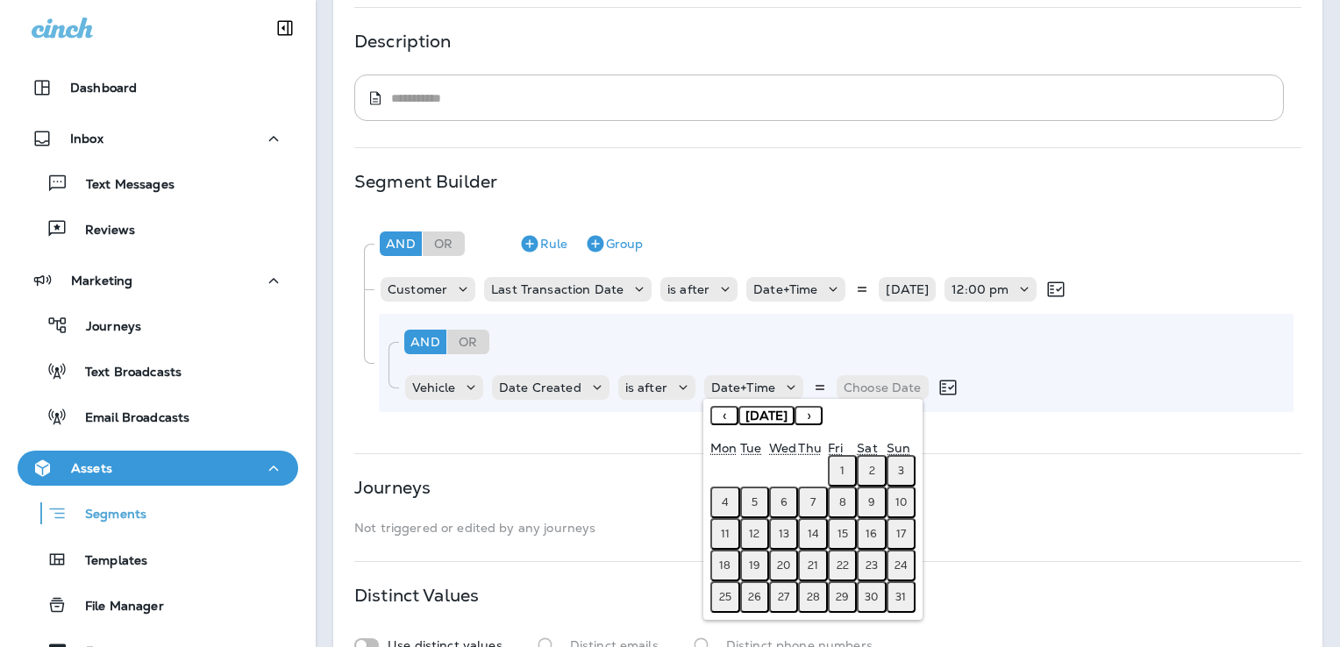
click at [725, 415] on button "‹" at bounding box center [724, 415] width 28 height 19
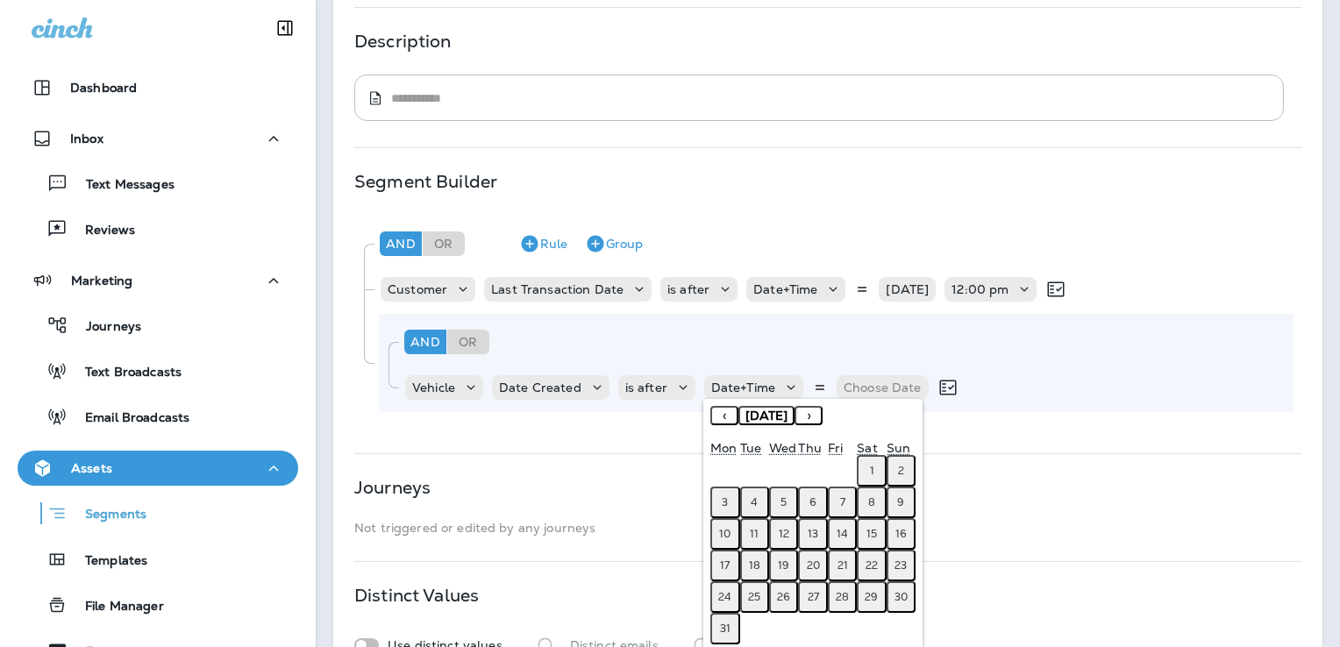
click at [725, 415] on button "‹" at bounding box center [724, 415] width 28 height 19
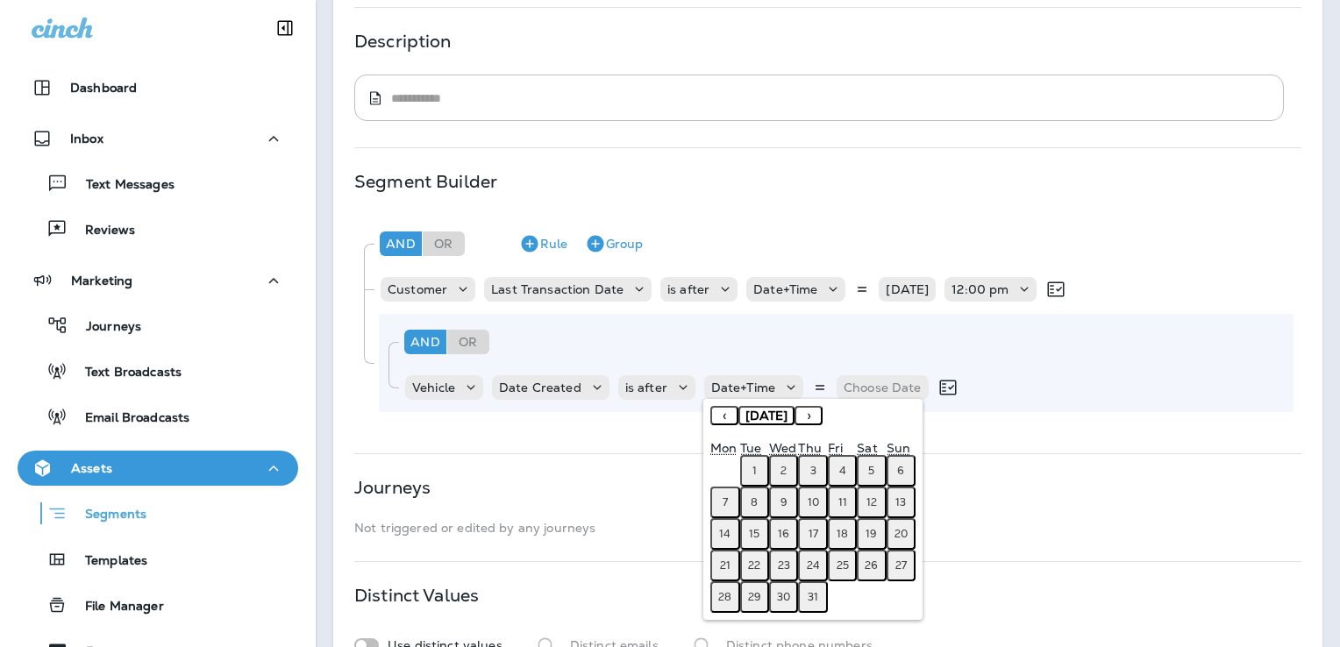
click at [725, 415] on button "‹" at bounding box center [724, 415] width 28 height 19
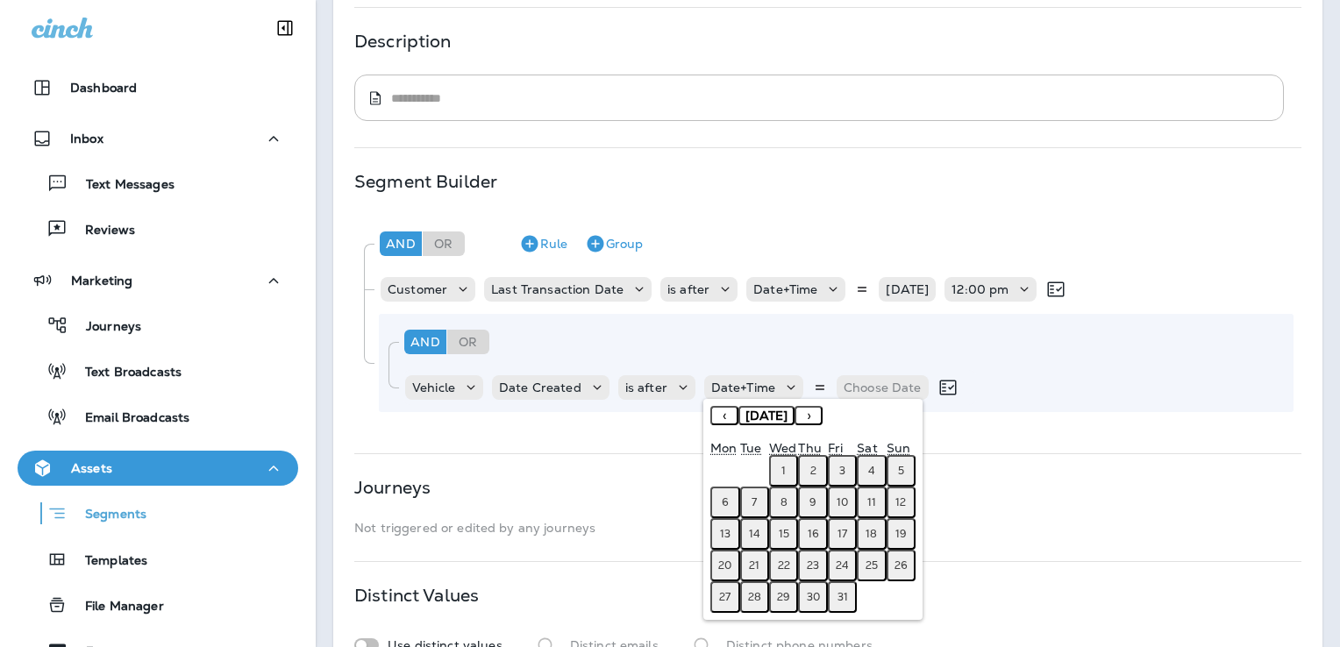
click at [725, 415] on button "‹" at bounding box center [724, 415] width 28 height 19
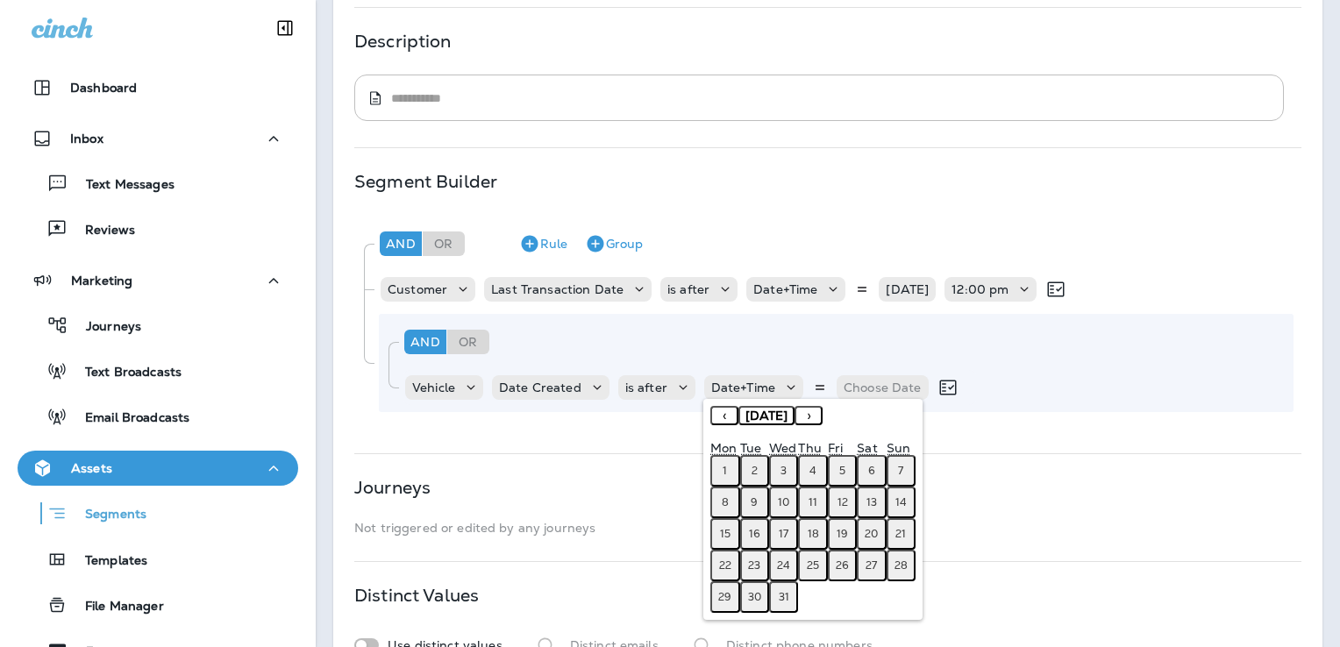
click at [725, 415] on button "‹" at bounding box center [724, 415] width 28 height 19
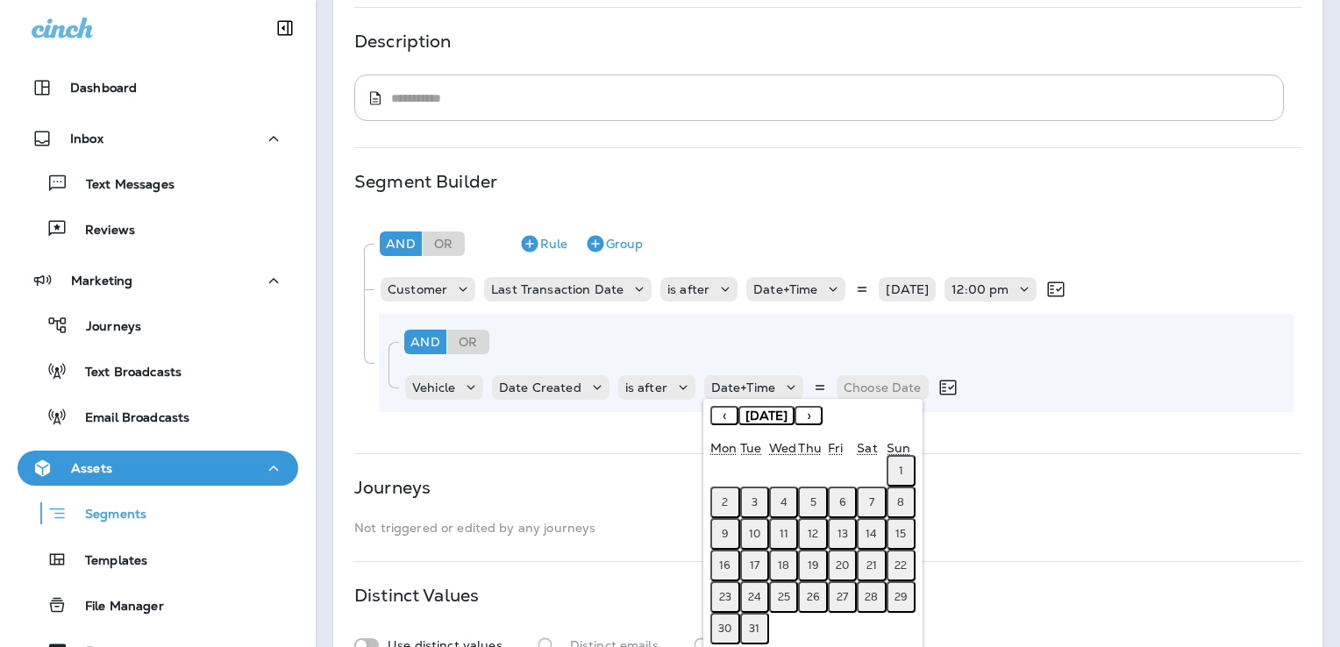
click at [725, 415] on button "‹" at bounding box center [724, 415] width 28 height 19
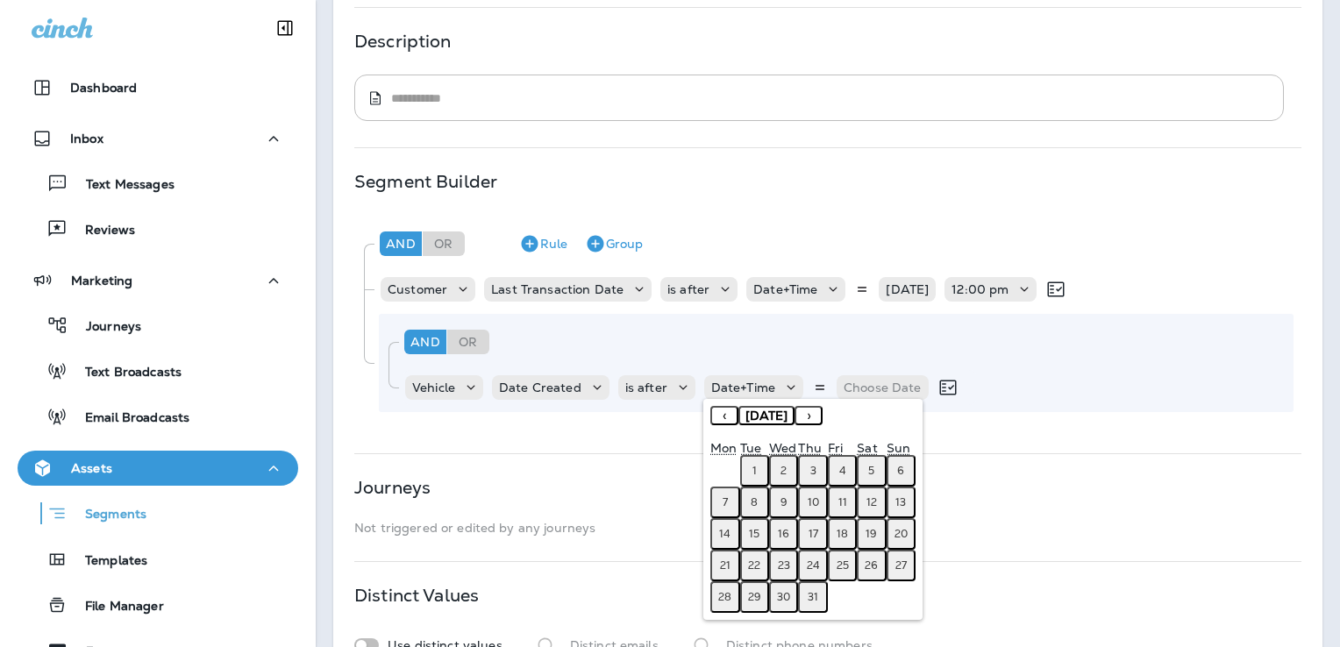
click at [725, 415] on button "‹" at bounding box center [724, 415] width 28 height 19
click at [822, 417] on button "›" at bounding box center [808, 415] width 28 height 19
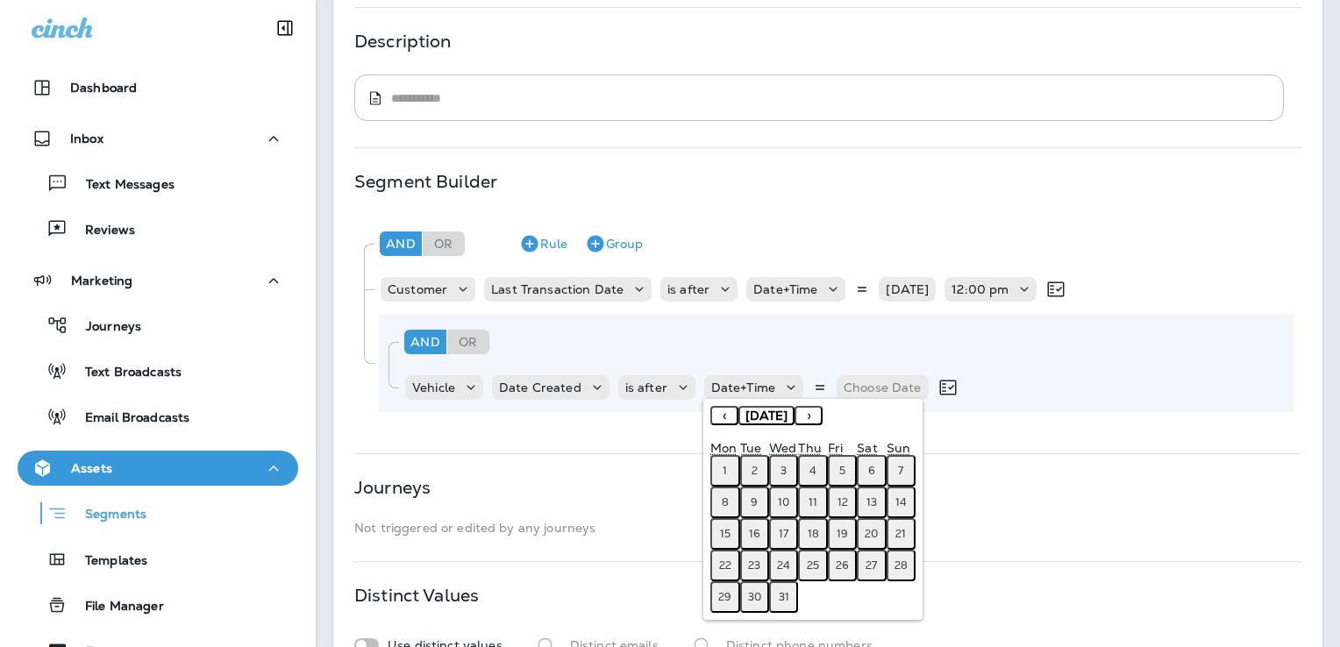
click at [822, 417] on button "›" at bounding box center [808, 415] width 28 height 19
click at [722, 420] on button "‹" at bounding box center [724, 415] width 28 height 19
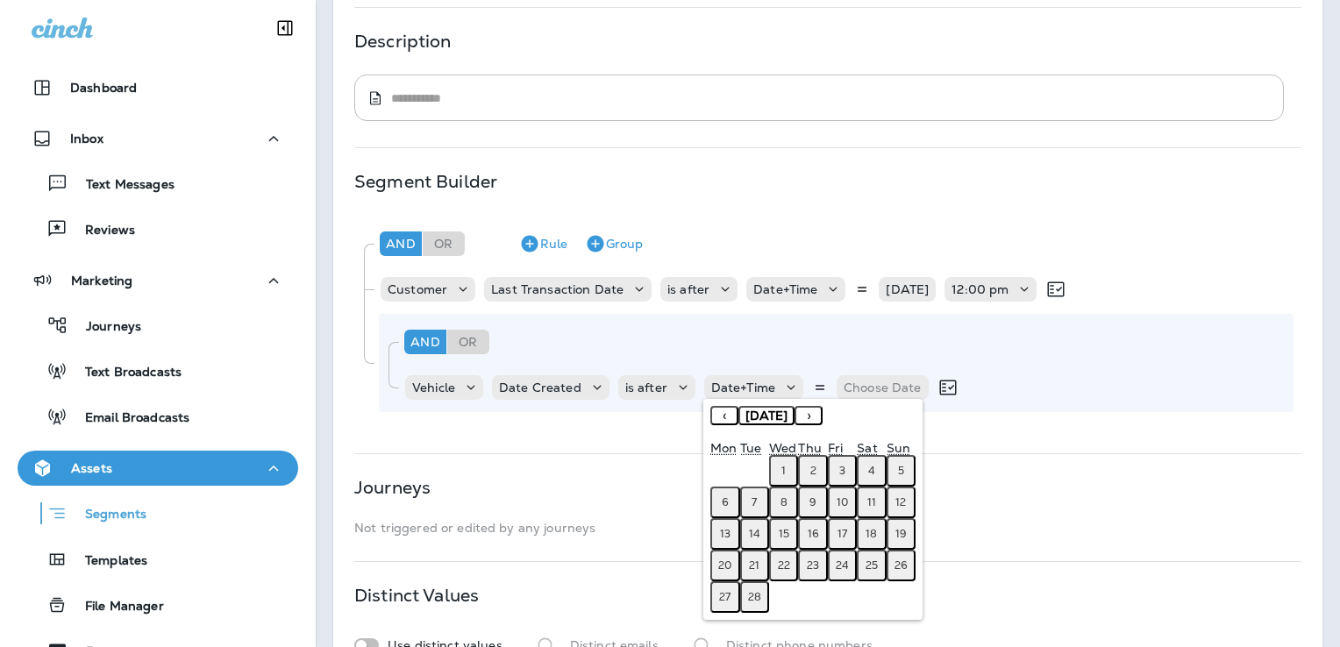
click at [722, 420] on button "‹" at bounding box center [724, 415] width 28 height 19
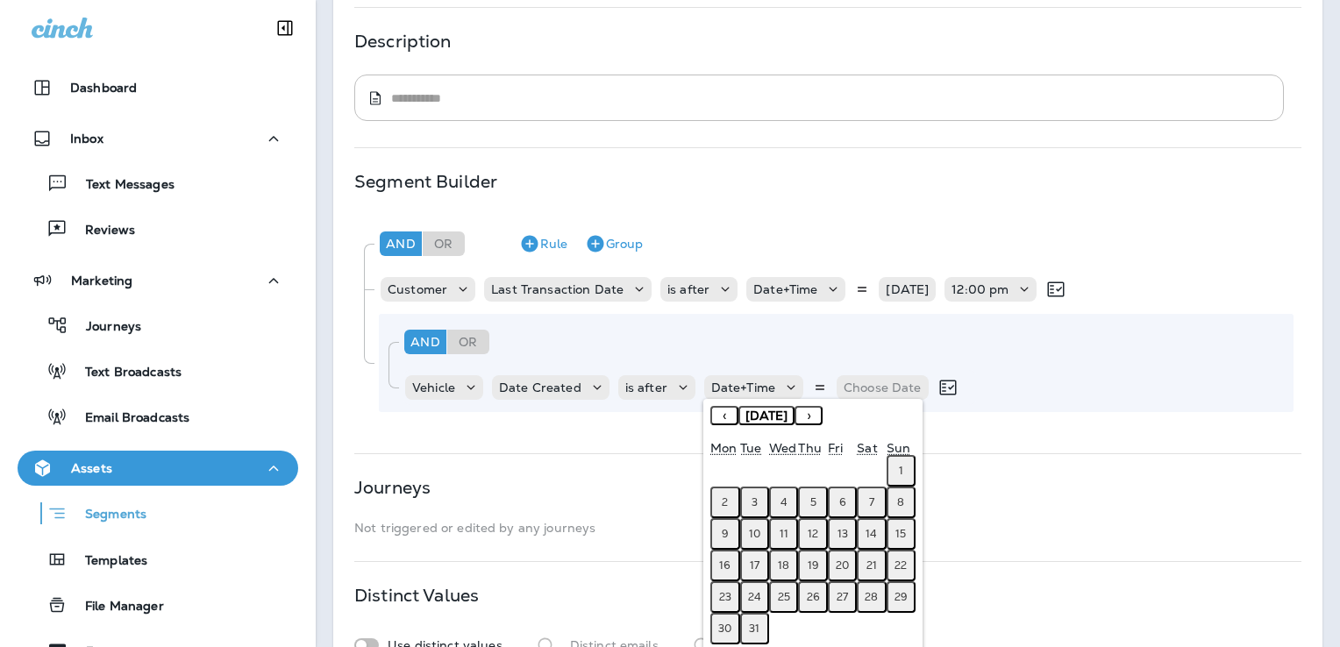
click at [722, 420] on button "‹" at bounding box center [724, 415] width 28 height 19
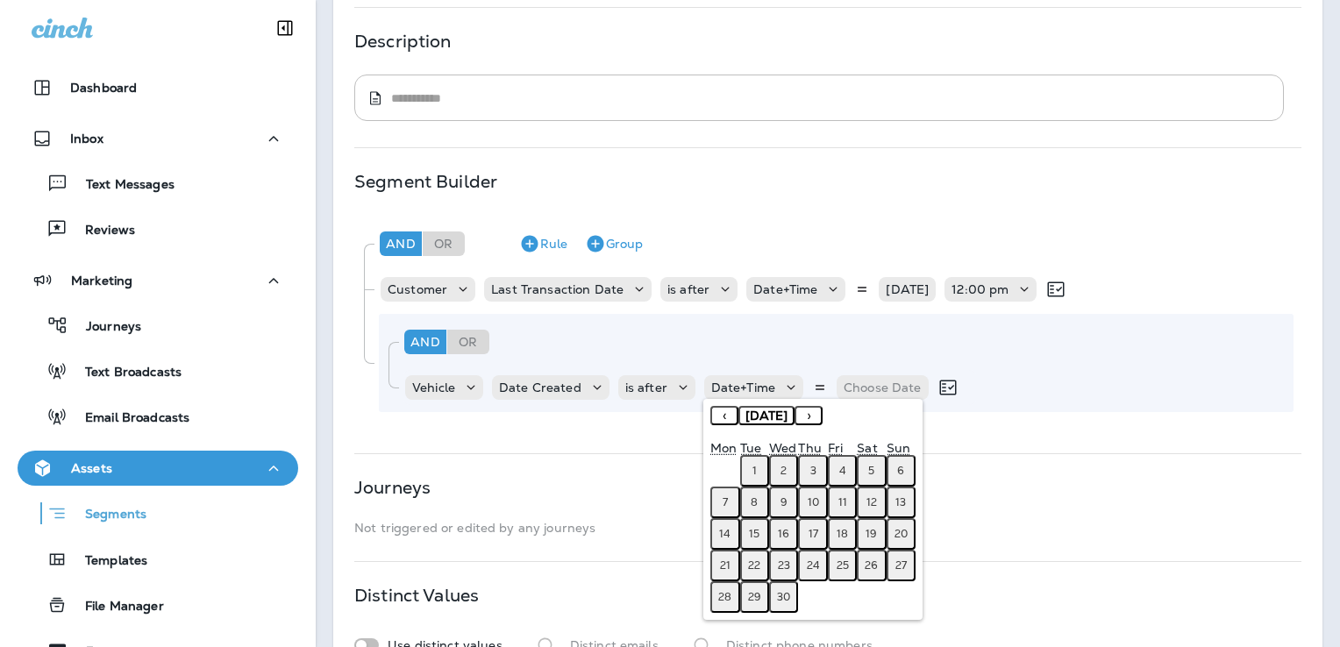
click at [722, 420] on button "‹" at bounding box center [724, 415] width 28 height 19
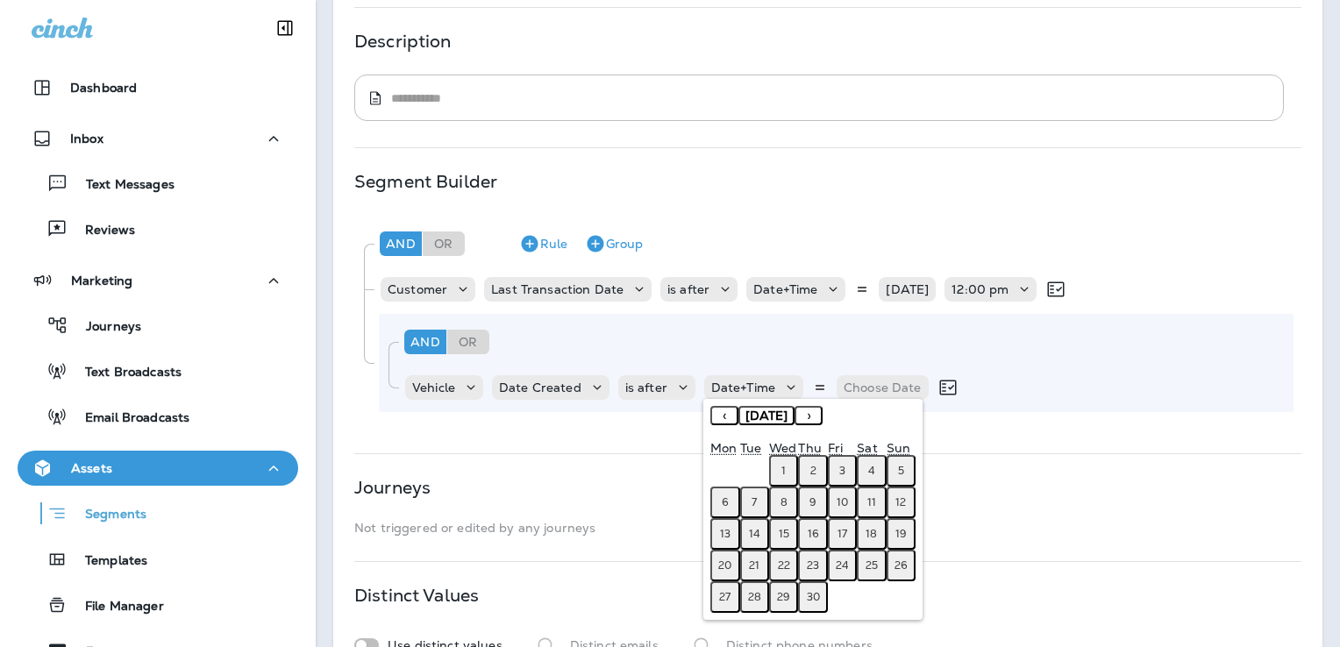
click at [722, 420] on button "‹" at bounding box center [724, 415] width 28 height 19
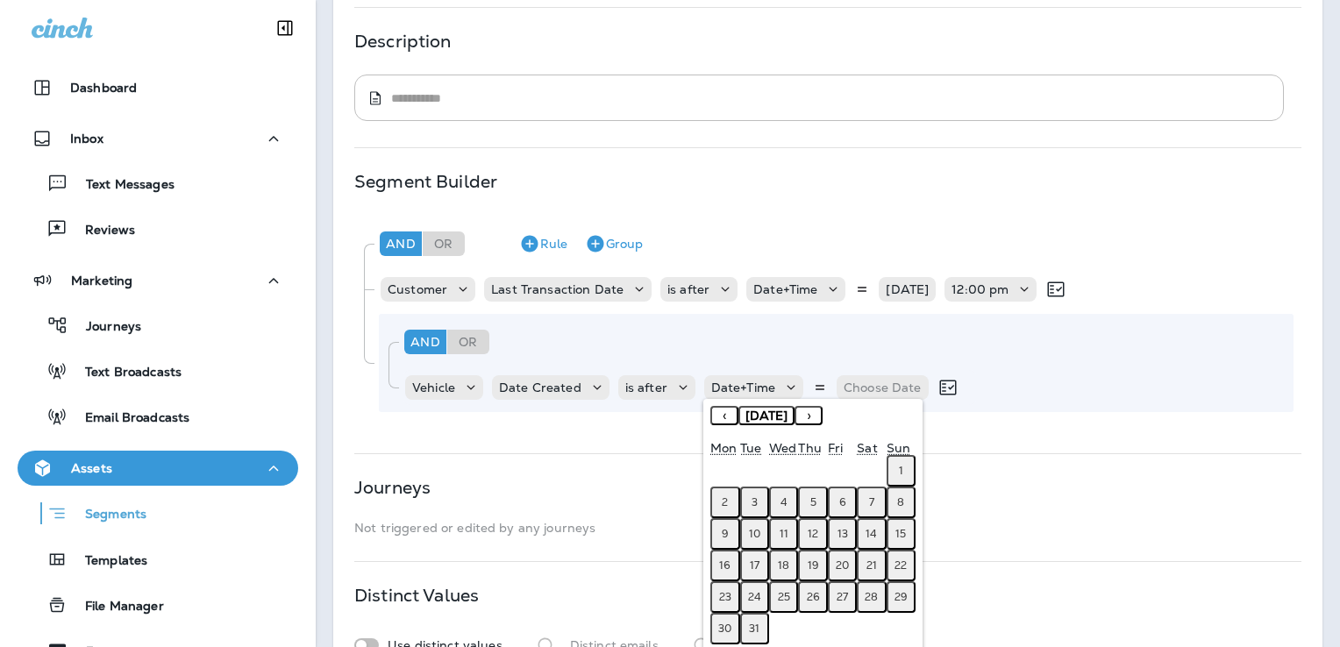
click at [722, 420] on button "‹" at bounding box center [724, 415] width 28 height 19
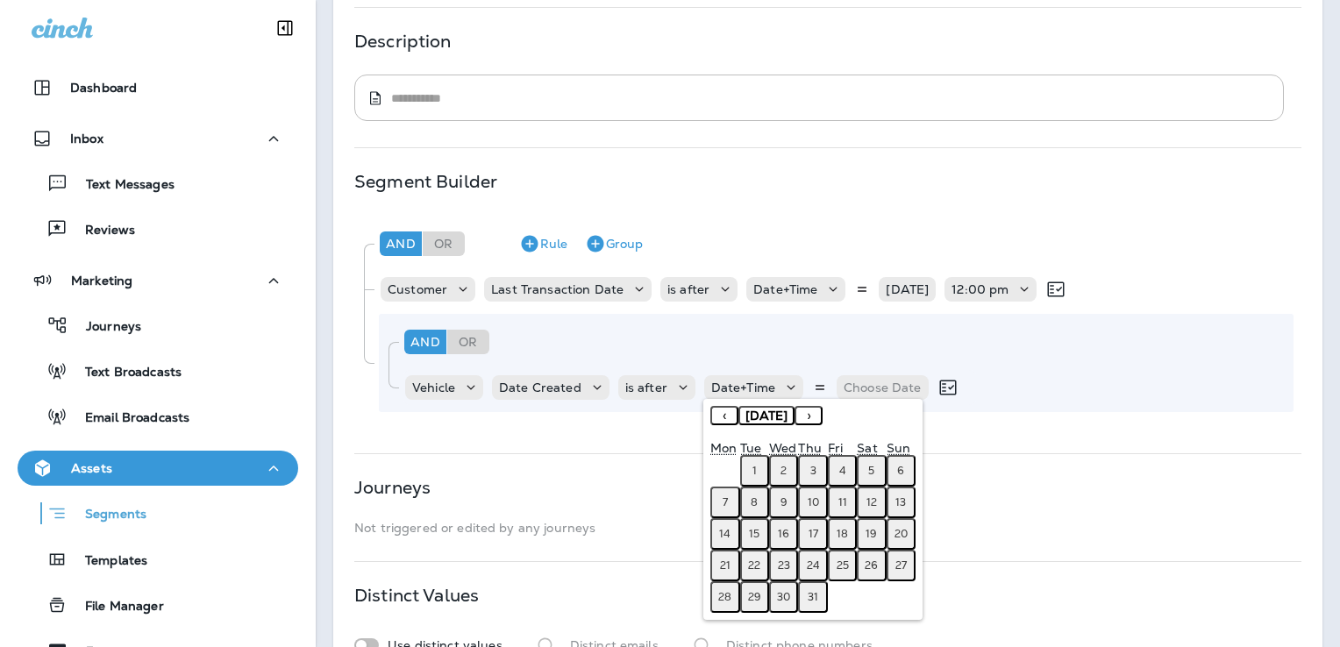
click at [722, 420] on button "‹" at bounding box center [724, 415] width 28 height 19
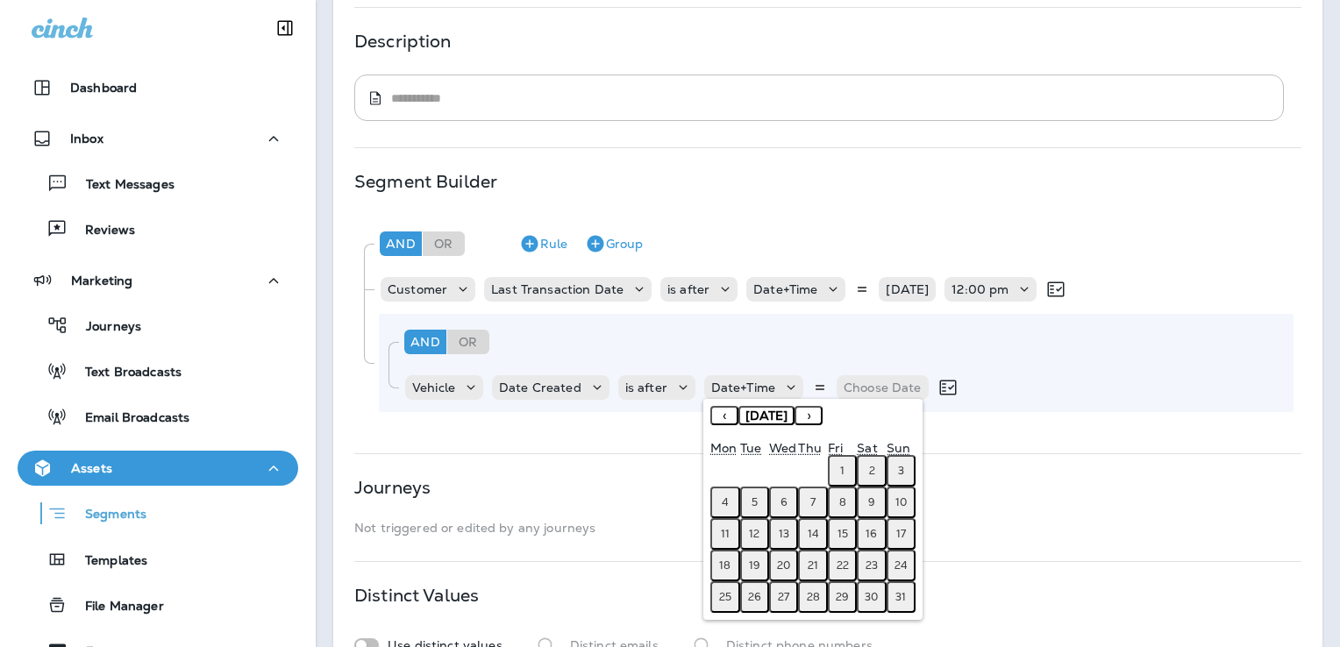
click at [722, 420] on button "‹" at bounding box center [724, 415] width 28 height 19
click at [894, 468] on button "1" at bounding box center [900, 471] width 29 height 32
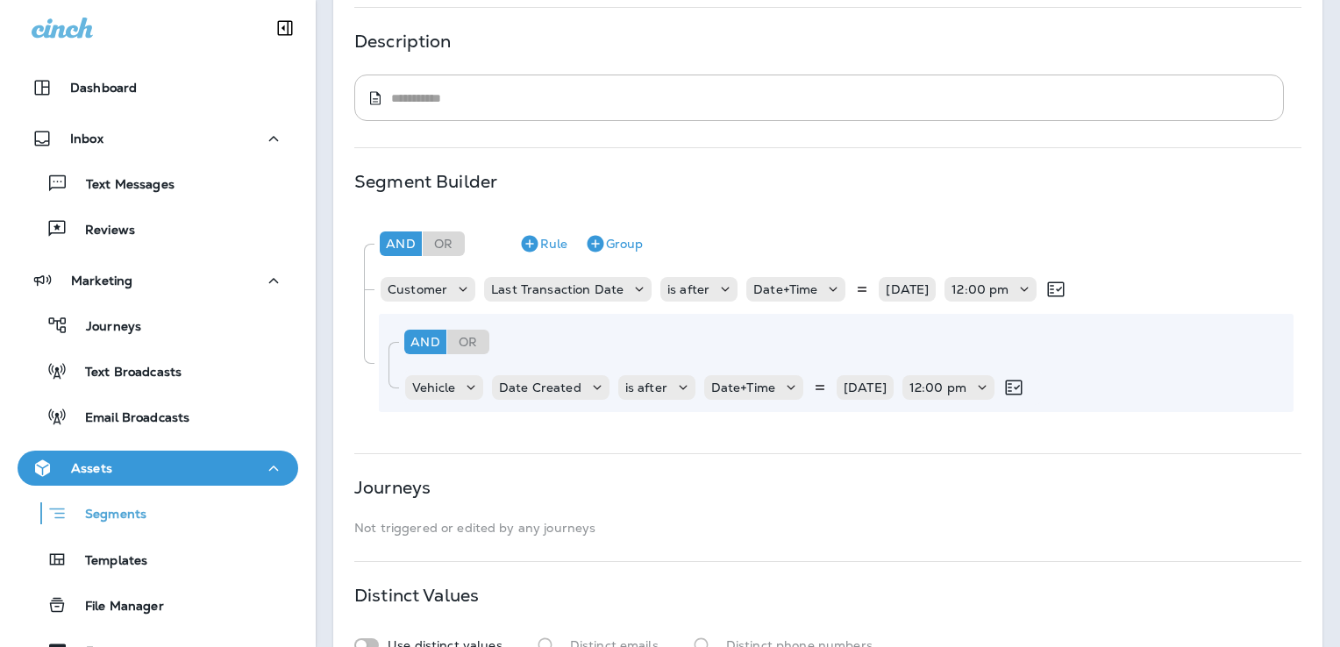
scroll to position [344, 0]
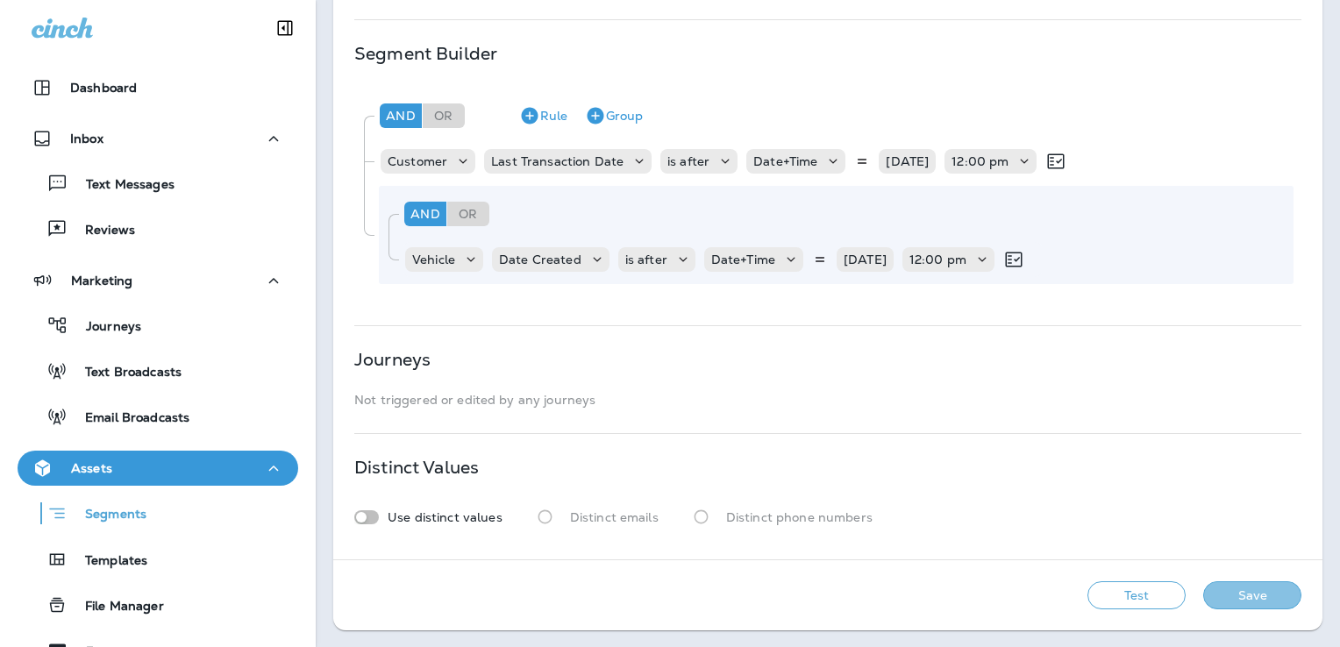
click at [1224, 594] on button "Save" at bounding box center [1252, 595] width 98 height 28
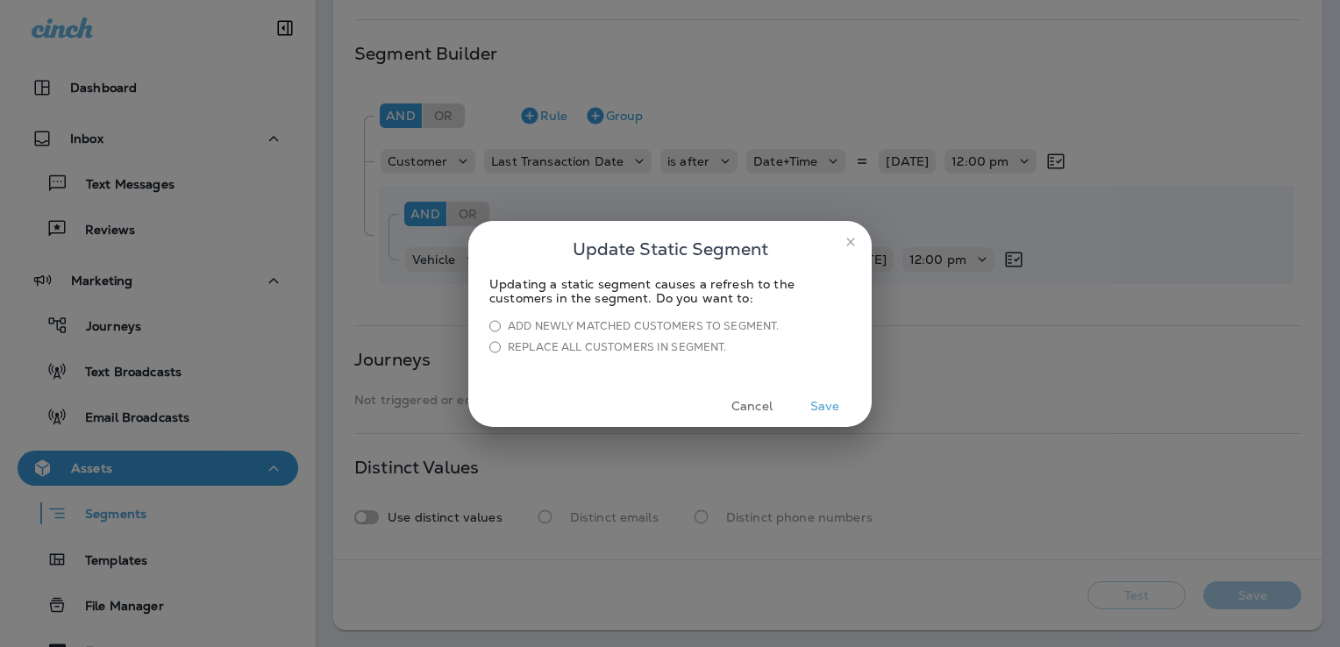
click at [831, 402] on button "Save" at bounding box center [825, 406] width 66 height 27
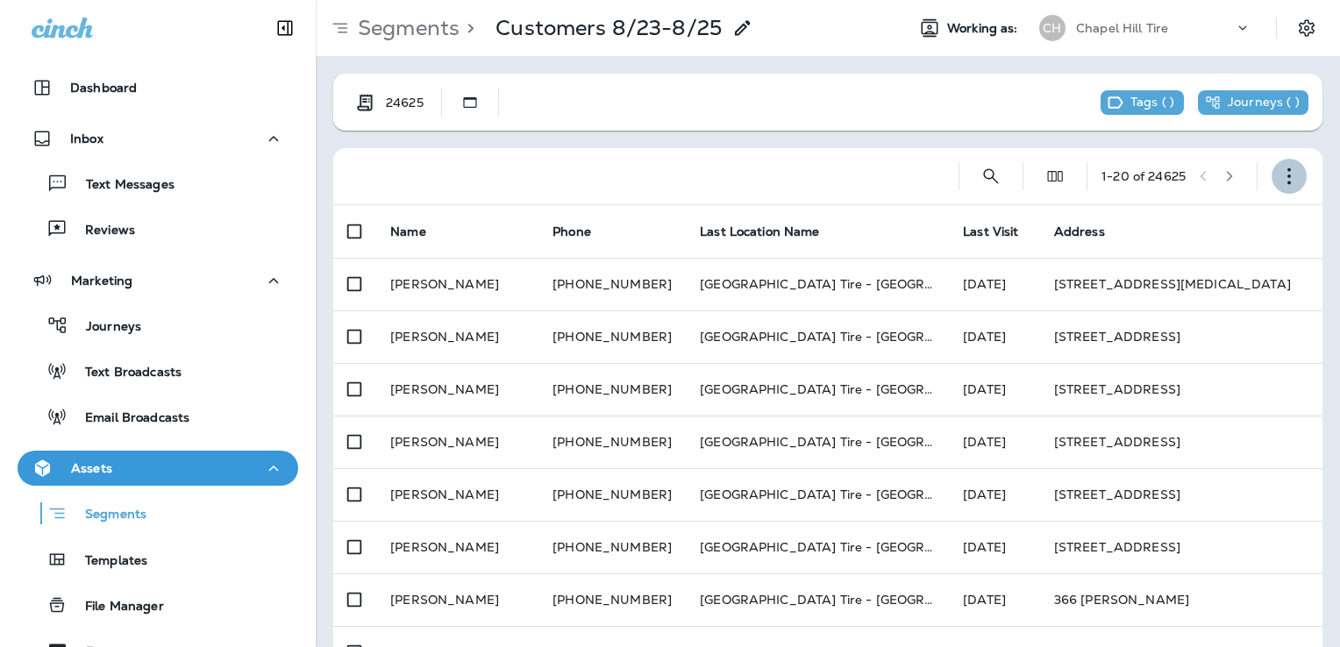
click at [1280, 174] on icon "button" at bounding box center [1289, 176] width 18 height 18
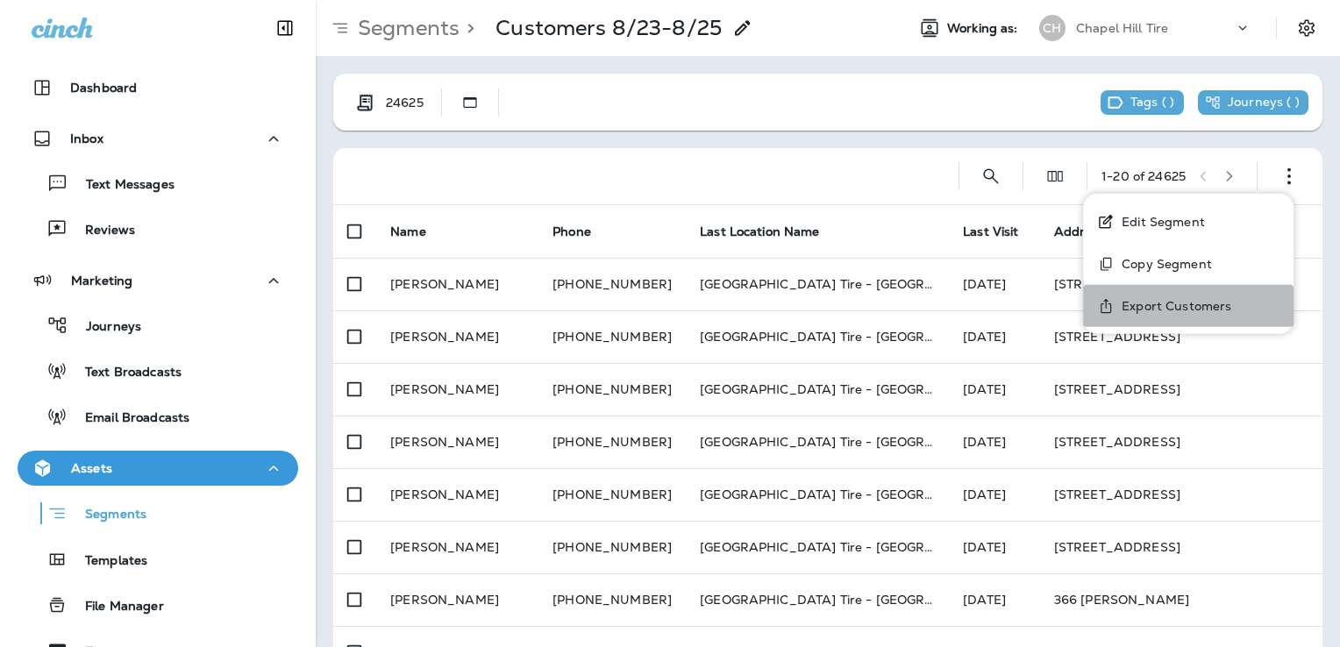
click at [1149, 311] on p "Export Customers" at bounding box center [1172, 306] width 117 height 14
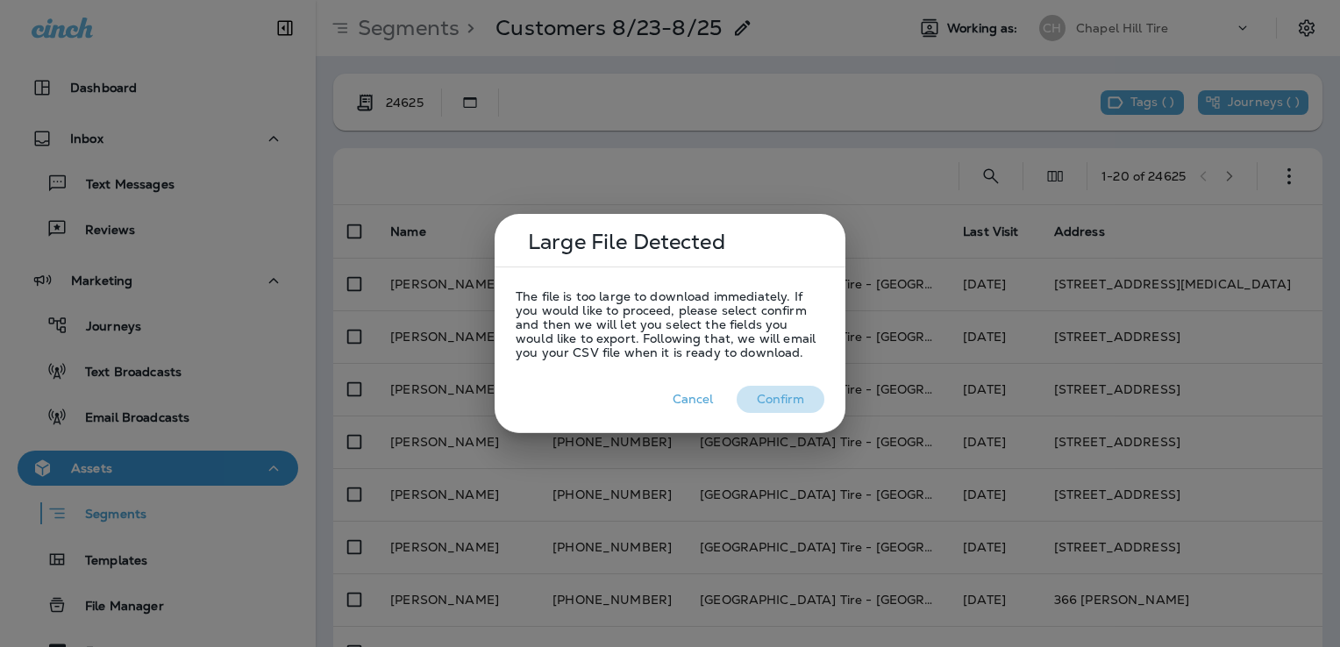
click at [779, 395] on button "Confirm" at bounding box center [781, 399] width 88 height 27
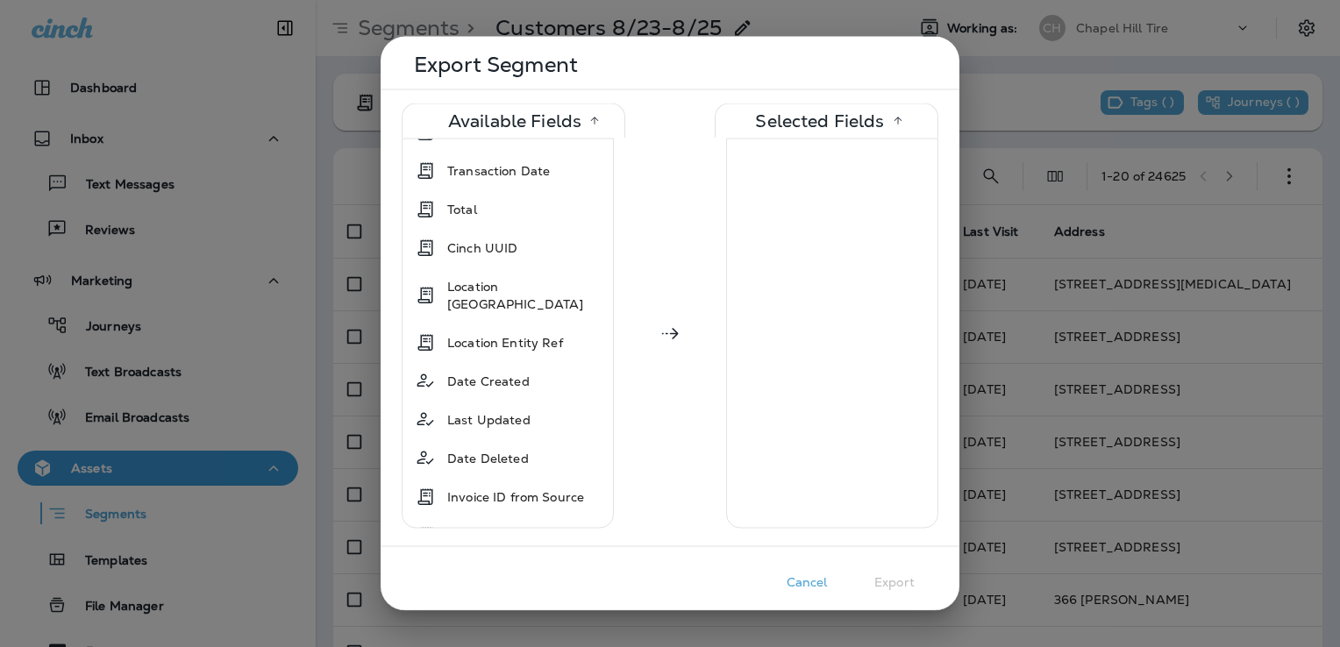
scroll to position [1568, 0]
click at [799, 174] on div at bounding box center [832, 334] width 212 height 390
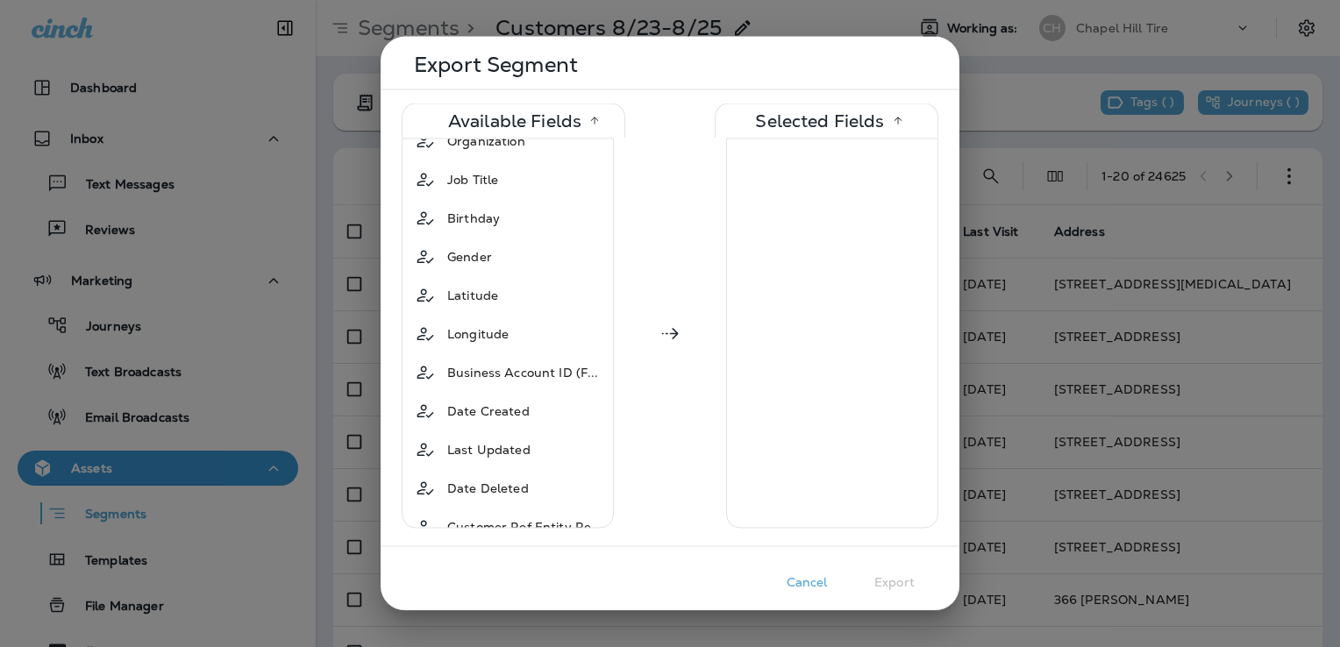
scroll to position [0, 0]
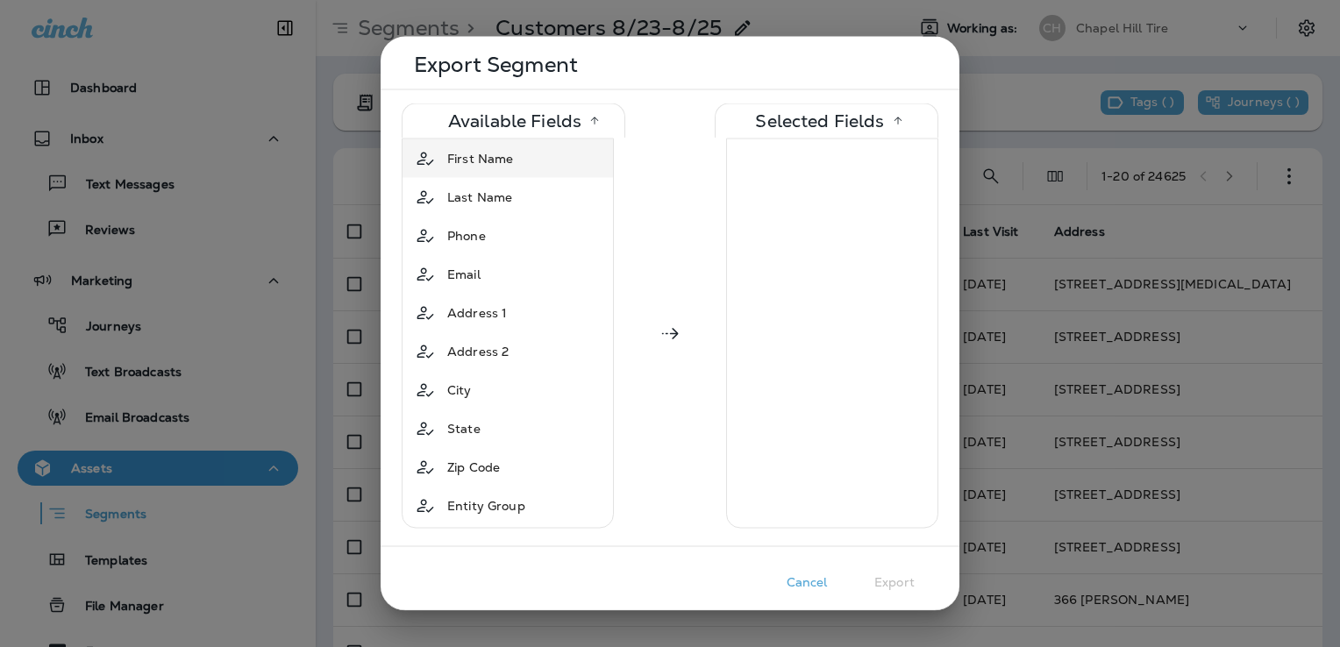
click at [488, 147] on div "First Name" at bounding box center [480, 159] width 80 height 32
click at [484, 160] on span "Last Name" at bounding box center [479, 159] width 65 height 18
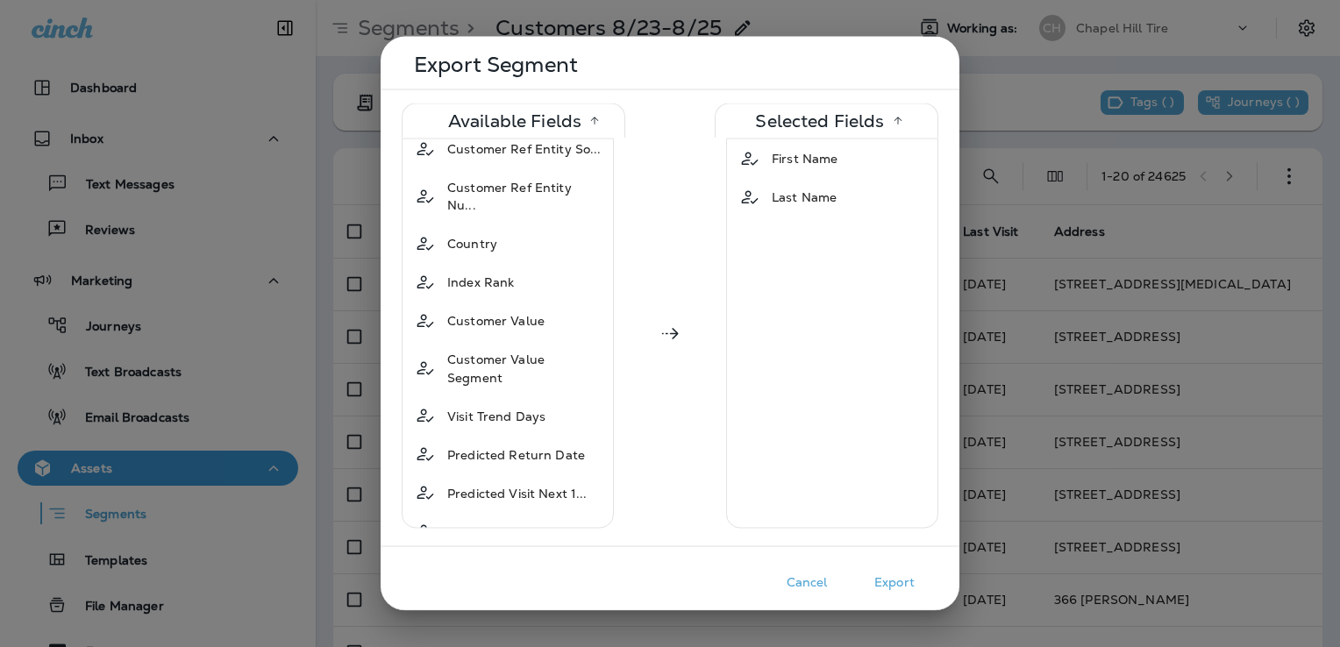
scroll to position [975, 0]
click at [547, 304] on div "Customer Value" at bounding box center [495, 320] width 111 height 32
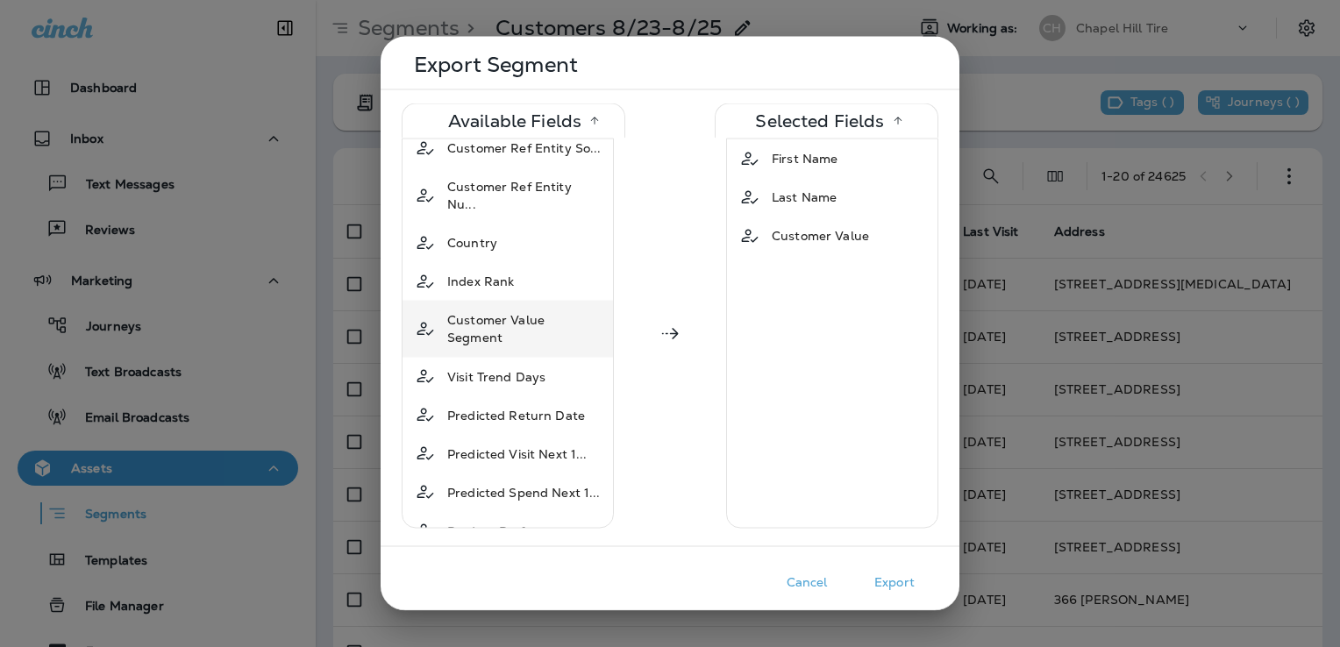
click at [535, 311] on span "Customer Value Segment" at bounding box center [524, 328] width 155 height 35
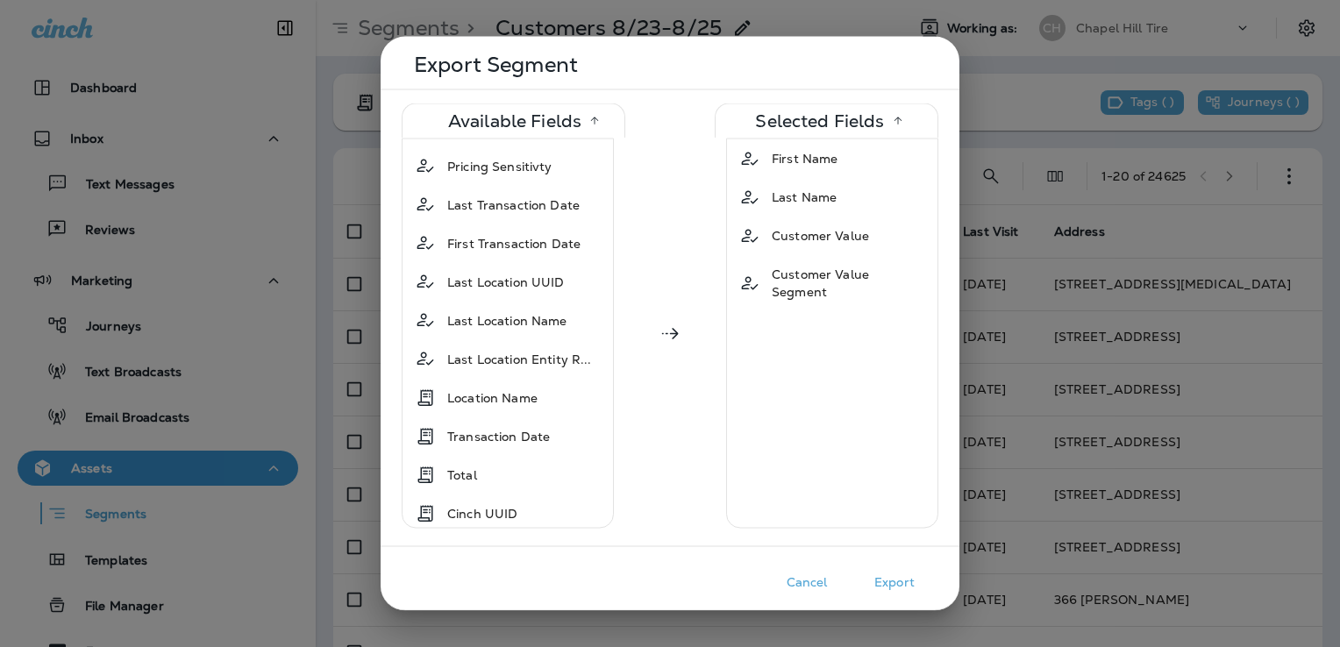
scroll to position [1396, 0]
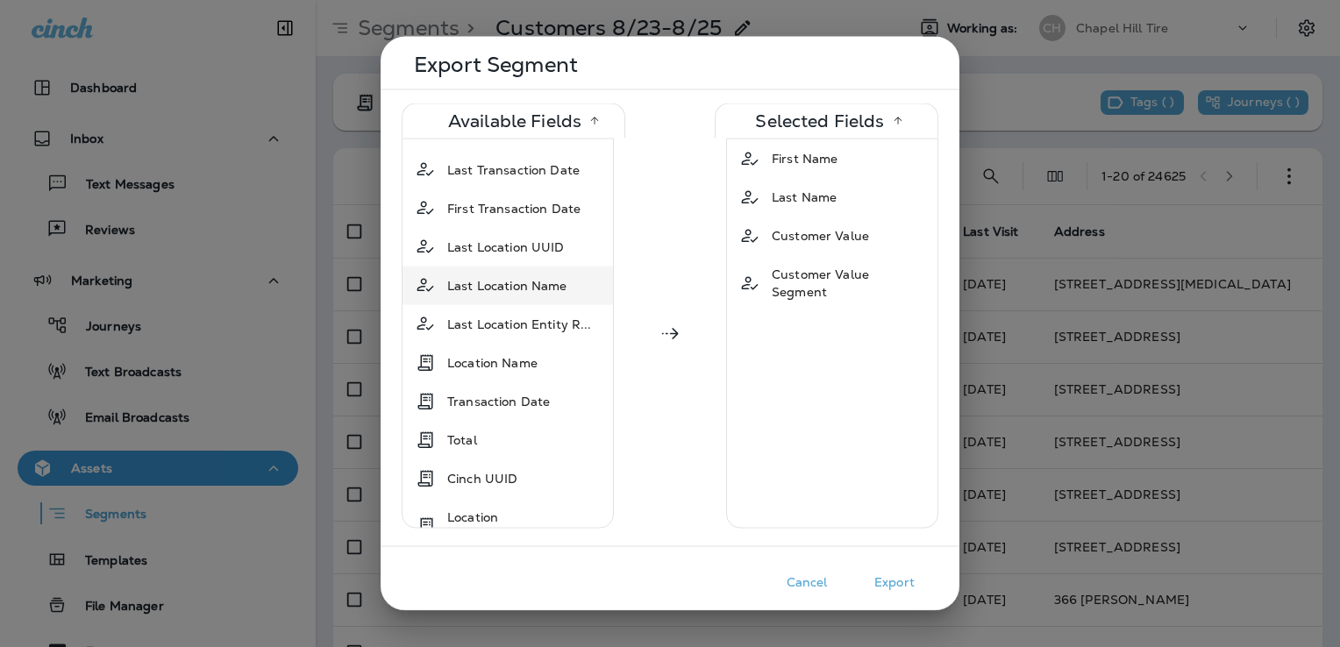
click at [558, 276] on span "Last Location Name" at bounding box center [507, 285] width 120 height 18
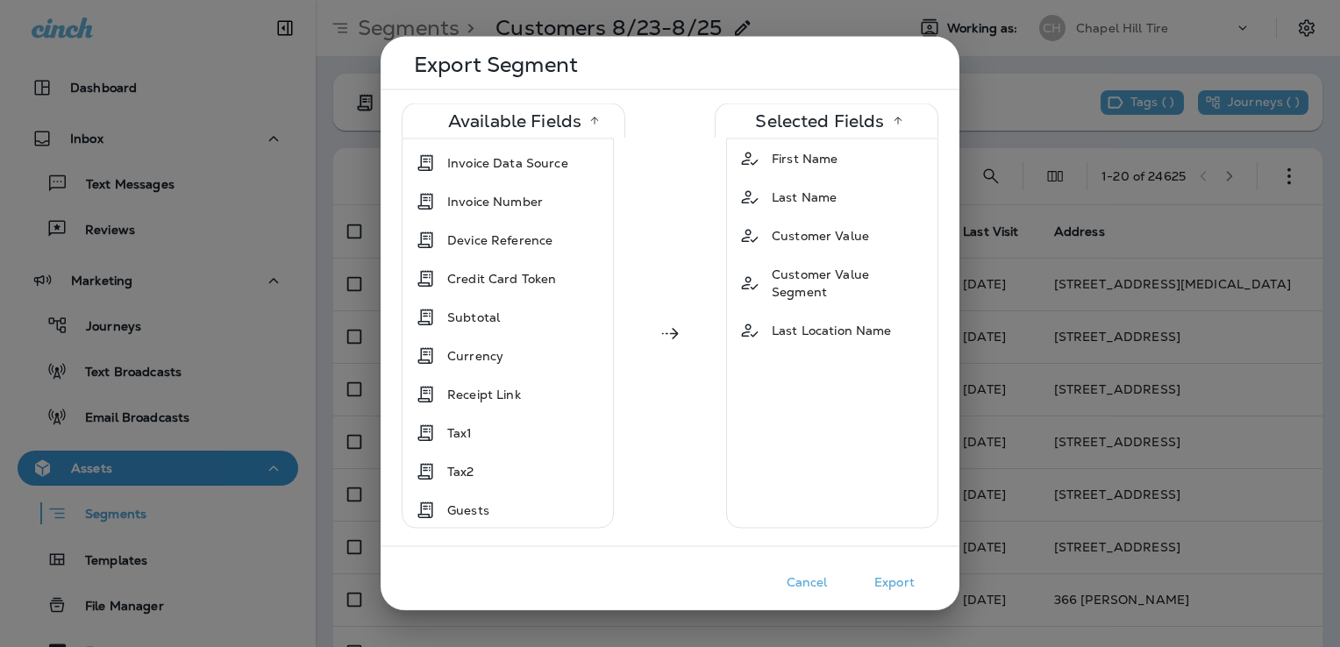
scroll to position [1964, 0]
click at [1283, 167] on div at bounding box center [670, 323] width 1340 height 647
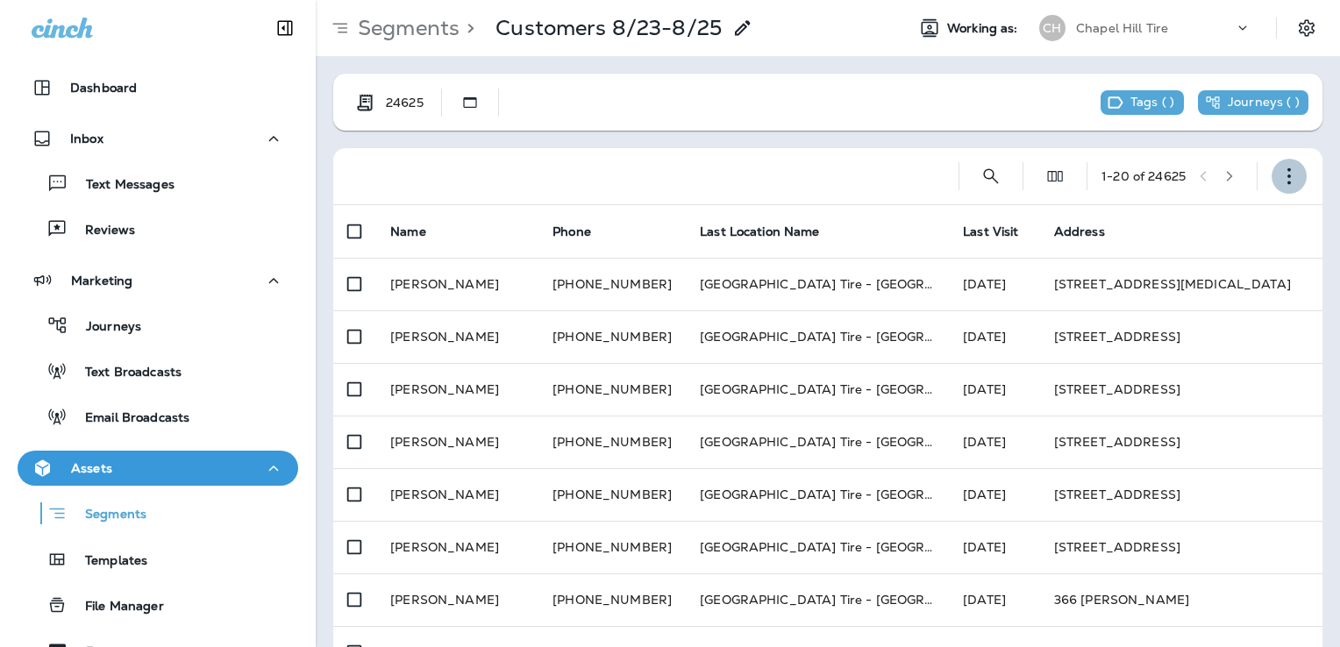
click at [1280, 173] on icon "button" at bounding box center [1289, 176] width 18 height 18
